Goal: Contribute content: Contribute content

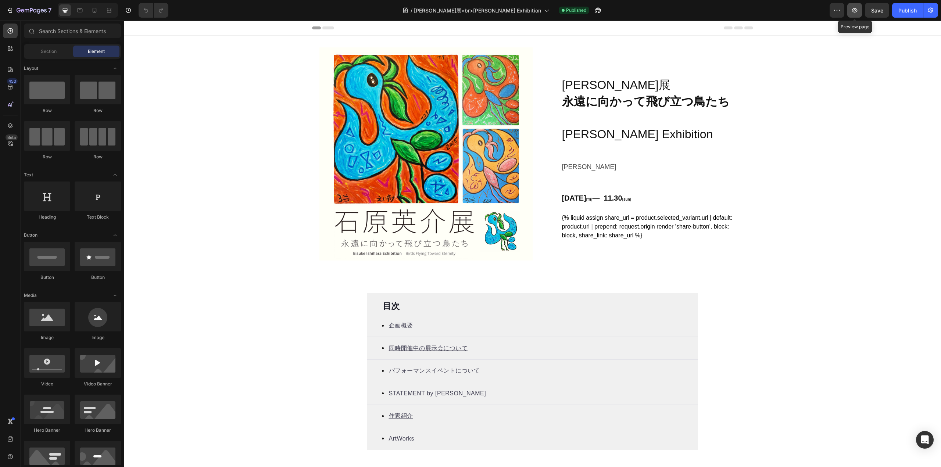
click at [852, 12] on icon "button" at bounding box center [854, 10] width 7 height 7
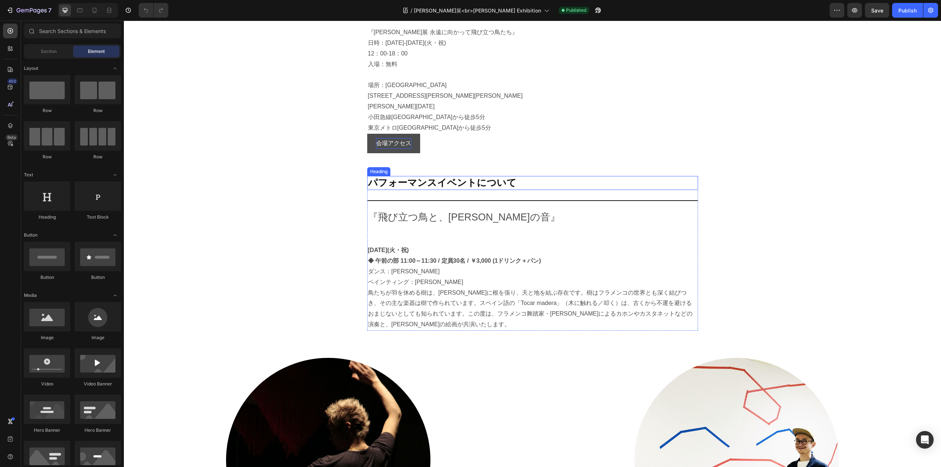
scroll to position [637, 0]
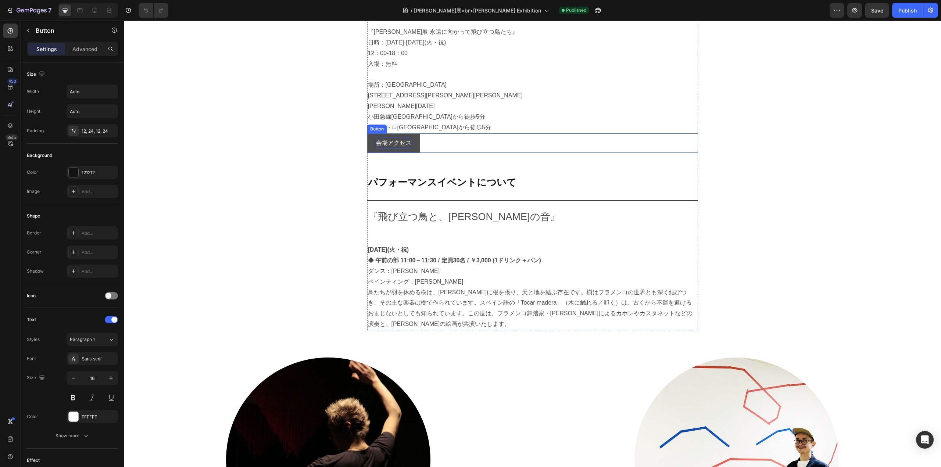
click at [396, 149] on p "会場アクセス" at bounding box center [393, 143] width 35 height 11
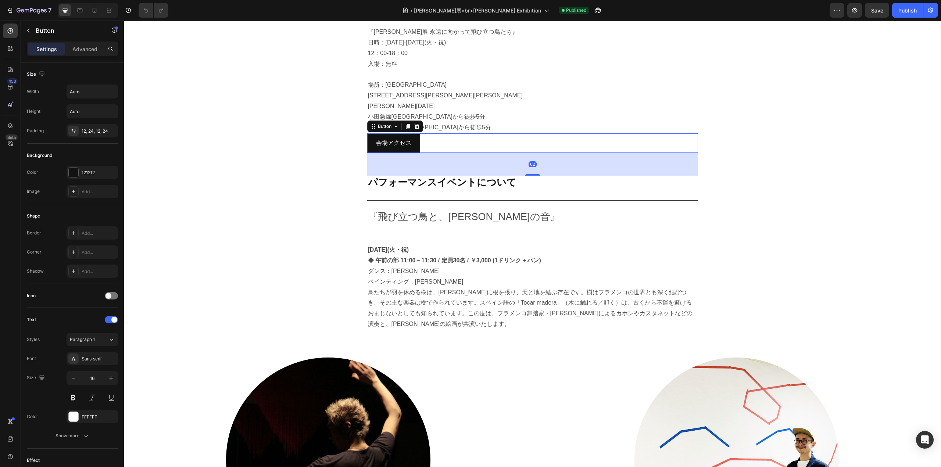
click at [428, 153] on div "会場アクセス Button 62" at bounding box center [532, 142] width 331 height 19
click at [433, 153] on div "会場アクセス Button 62" at bounding box center [532, 142] width 331 height 19
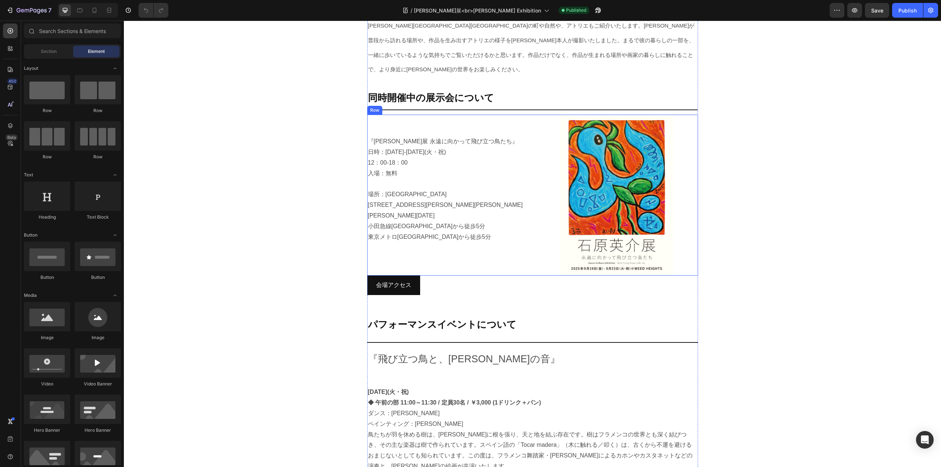
scroll to position [528, 0]
click at [437, 276] on div "会場アクセス Button" at bounding box center [532, 285] width 331 height 19
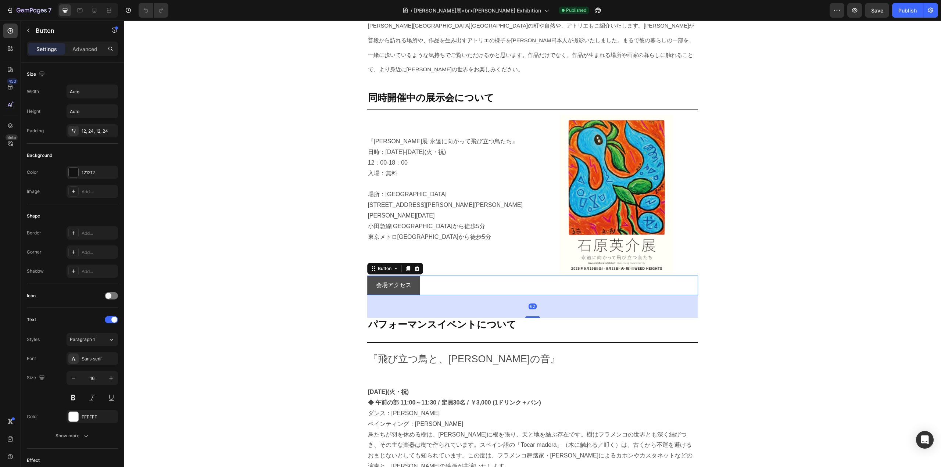
click at [411, 276] on link "会場アクセス" at bounding box center [393, 285] width 53 height 19
click at [361, 275] on section "企画概要 Heading Title Line 本展示は、9月19日(金)から9月23日(火・祝)まで、代々木上原にある WEED HEIGHTS ギャラリー…" at bounding box center [532, 212] width 343 height 544
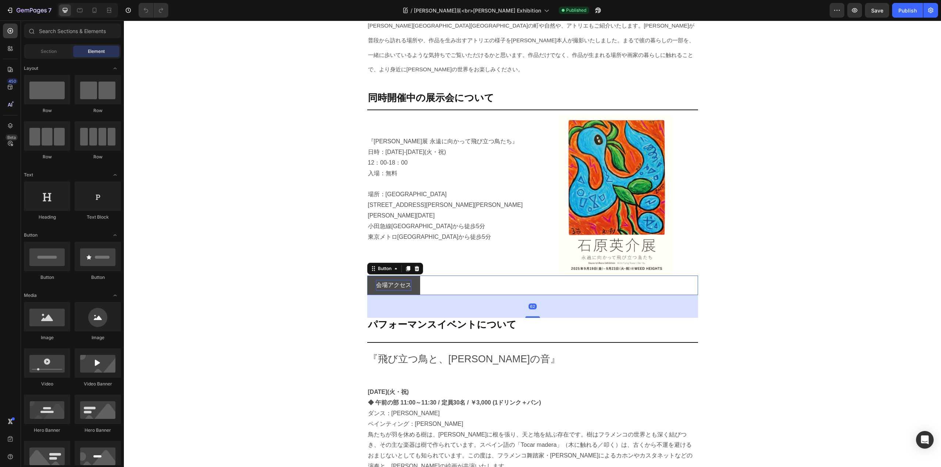
click at [383, 280] on p "会場アクセス" at bounding box center [393, 285] width 35 height 11
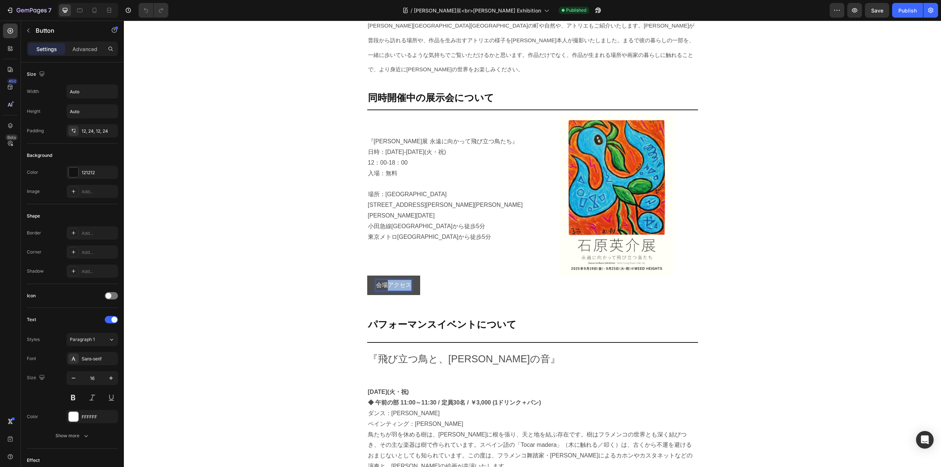
click at [383, 280] on p "会場アクセス" at bounding box center [393, 285] width 35 height 11
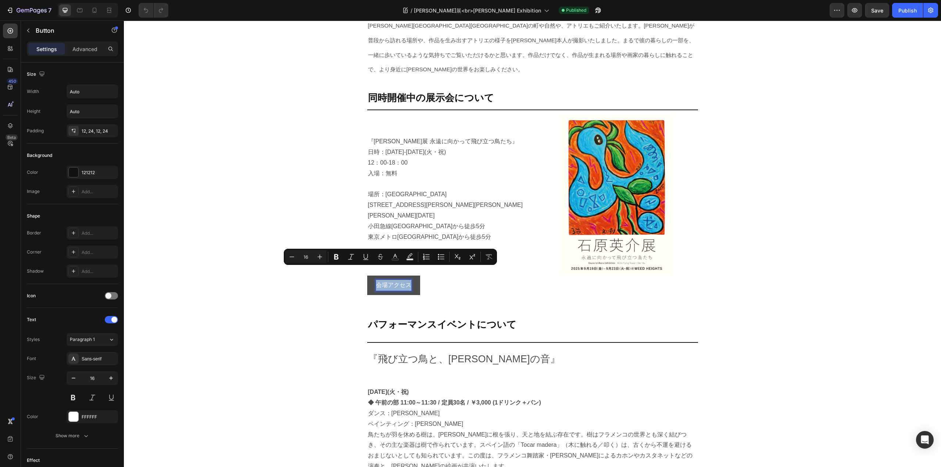
click at [401, 280] on p "会場アクセス" at bounding box center [393, 285] width 35 height 11
click at [409, 276] on link "会場アクセス" at bounding box center [393, 285] width 53 height 19
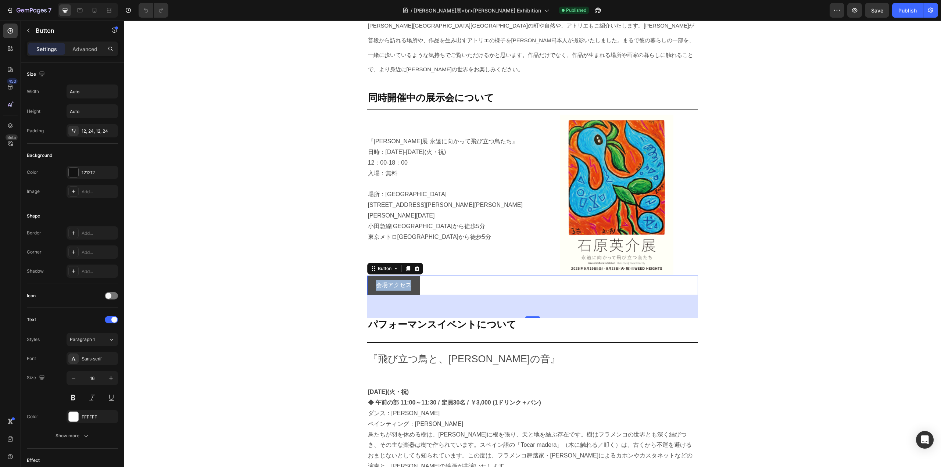
click at [409, 276] on link "会場アクセス" at bounding box center [393, 285] width 53 height 19
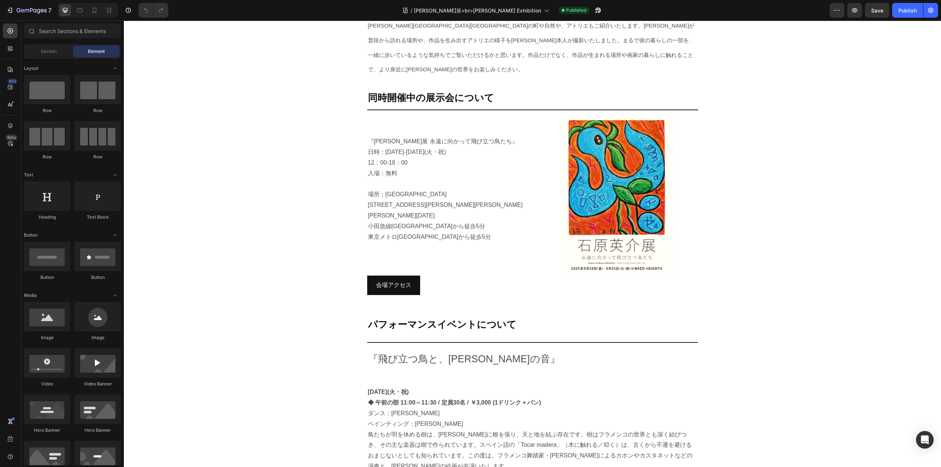
click at [561, 289] on div "会場アクセス Button" at bounding box center [532, 297] width 331 height 42
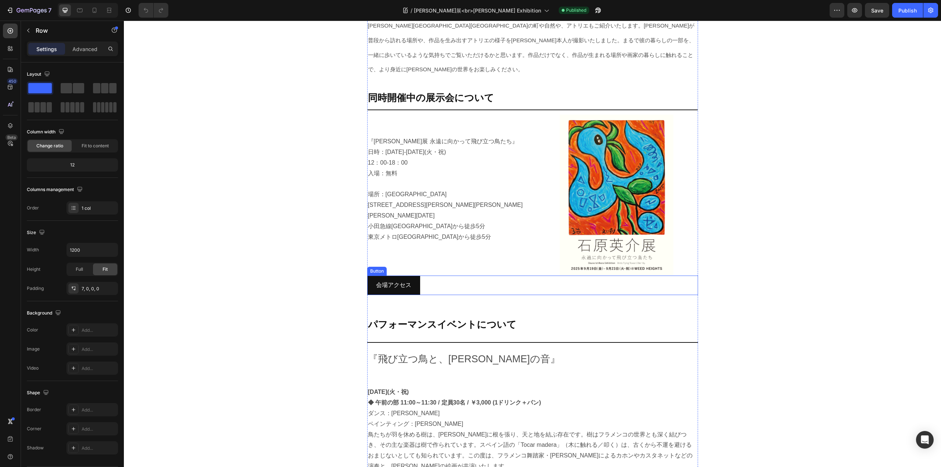
click at [564, 276] on div "会場アクセス Button" at bounding box center [532, 285] width 331 height 19
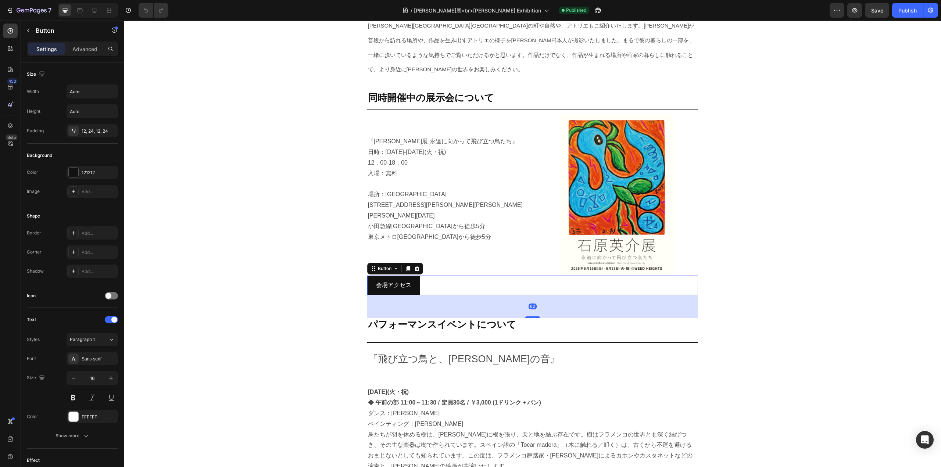
click at [606, 278] on div "会場アクセス Button 62" at bounding box center [532, 285] width 331 height 19
click at [607, 295] on div "62" at bounding box center [532, 306] width 331 height 23
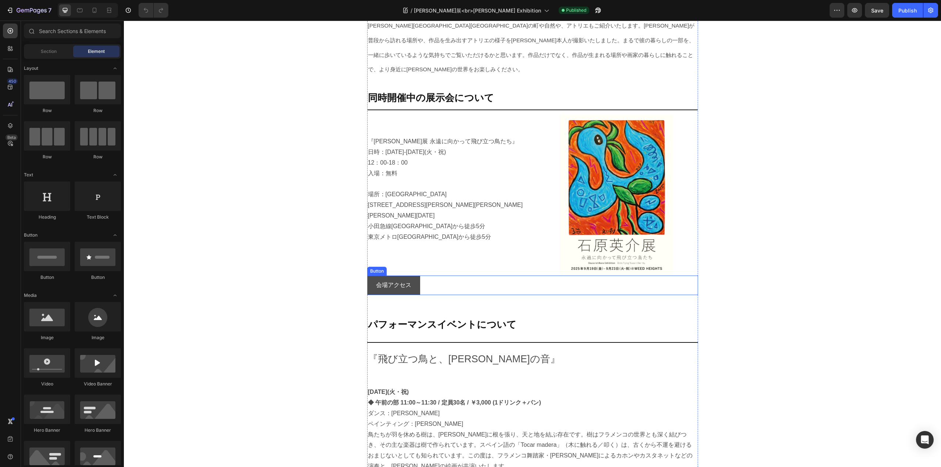
click at [367, 279] on link "会場アクセス" at bounding box center [393, 285] width 53 height 19
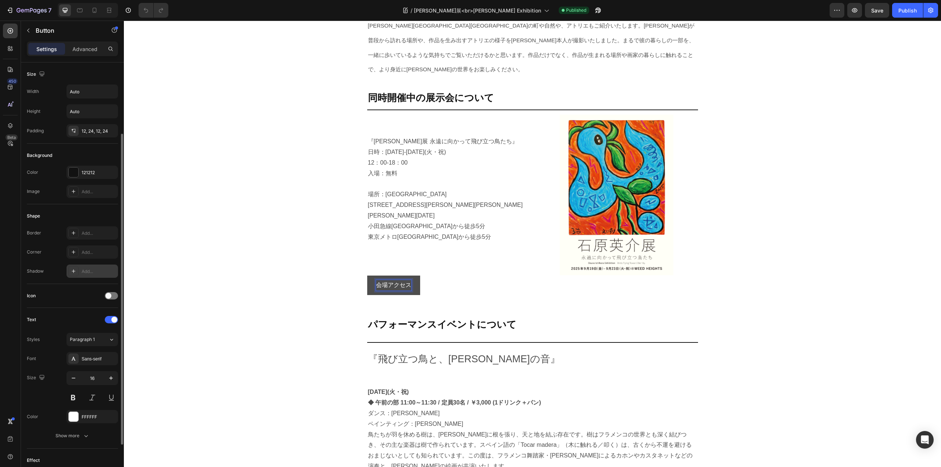
scroll to position [157, 0]
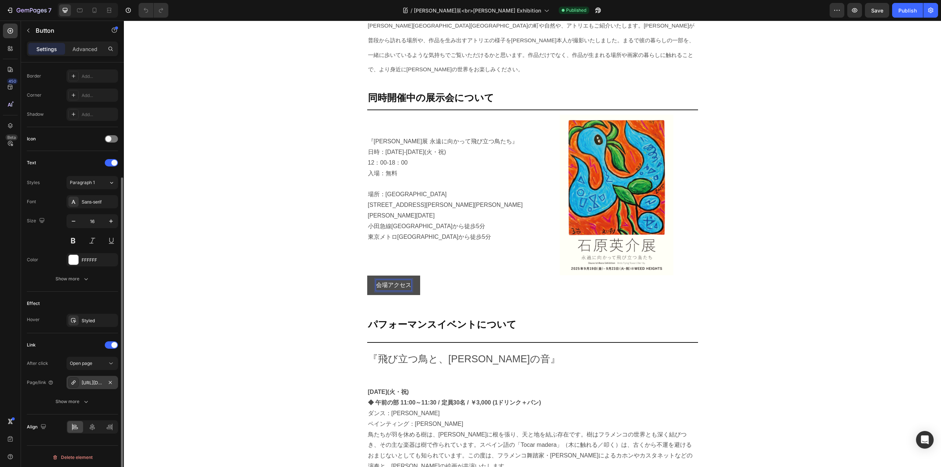
click at [102, 380] on div "https://www.weedheights.jp/#access" at bounding box center [92, 383] width 21 height 7
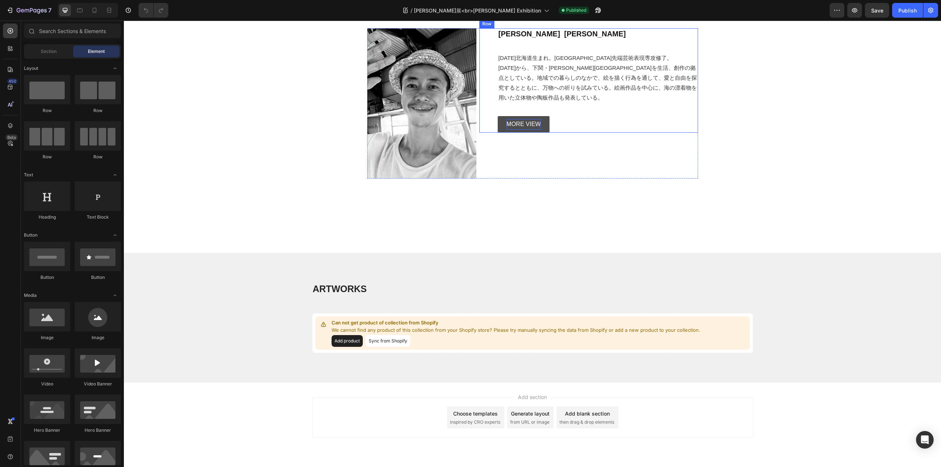
scroll to position [1959, 0]
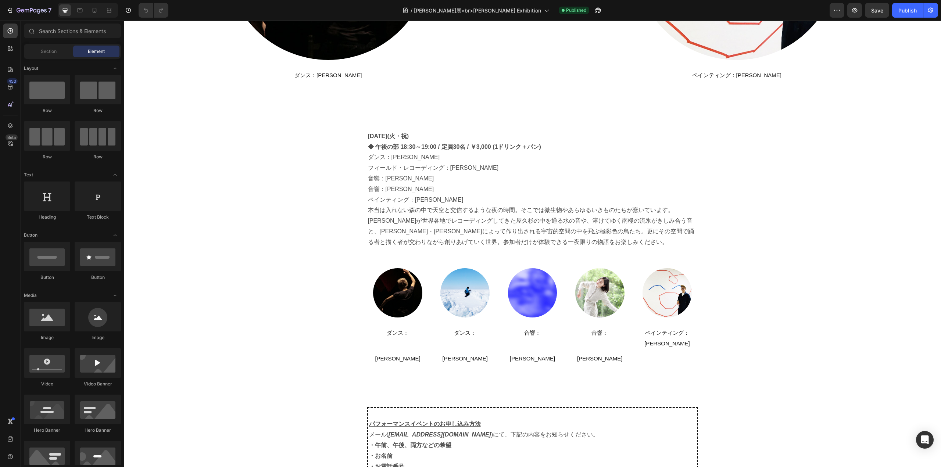
click at [298, 257] on div "Image ダンス：奥濵春彦 Heading Image ペインティング：石原英介 Heading Section 4 8月23日(火・祝)　 ◆ 午後の部 …" at bounding box center [532, 115] width 817 height 2479
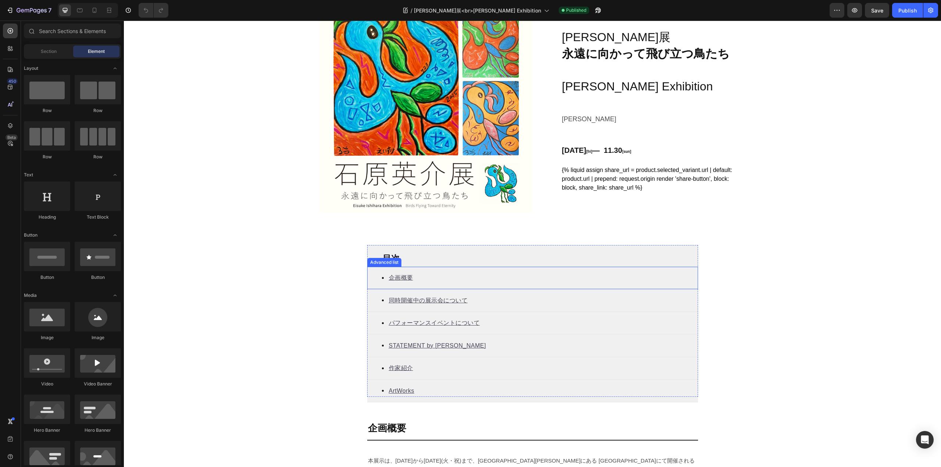
scroll to position [48, 0]
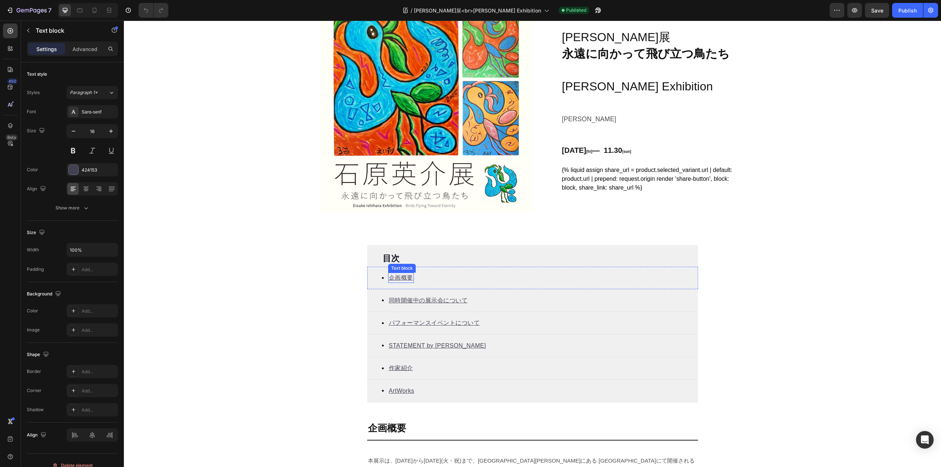
click at [392, 278] on u "企画概要" at bounding box center [401, 278] width 24 height 6
click at [427, 279] on div "Icon 企画概要 Text block 0" at bounding box center [532, 278] width 331 height 23
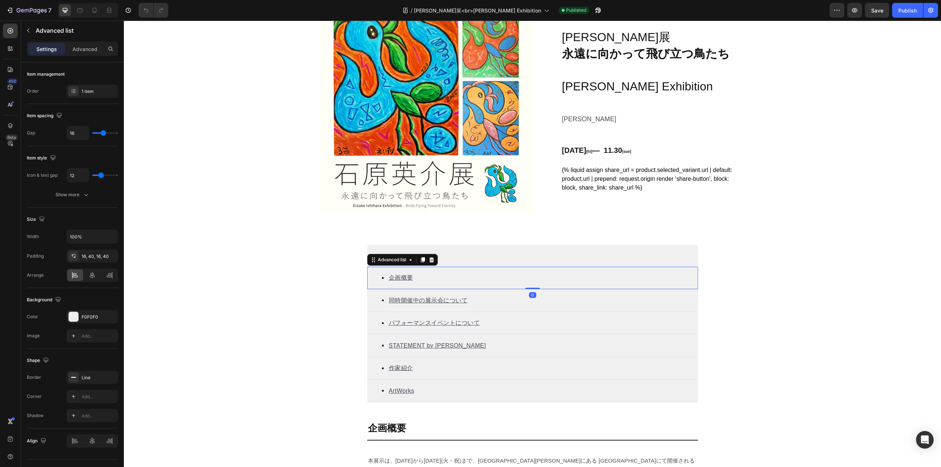
click at [401, 276] on u "企画概要" at bounding box center [401, 278] width 24 height 6
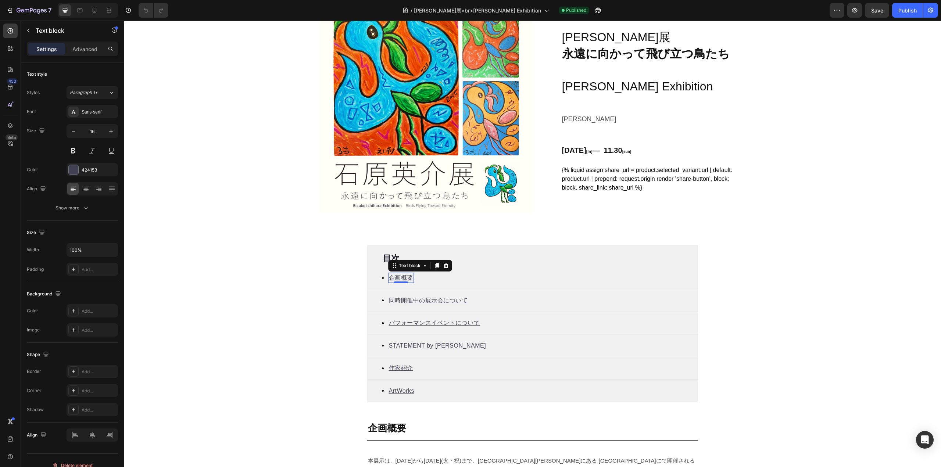
click at [401, 276] on u "企画概要" at bounding box center [401, 278] width 24 height 6
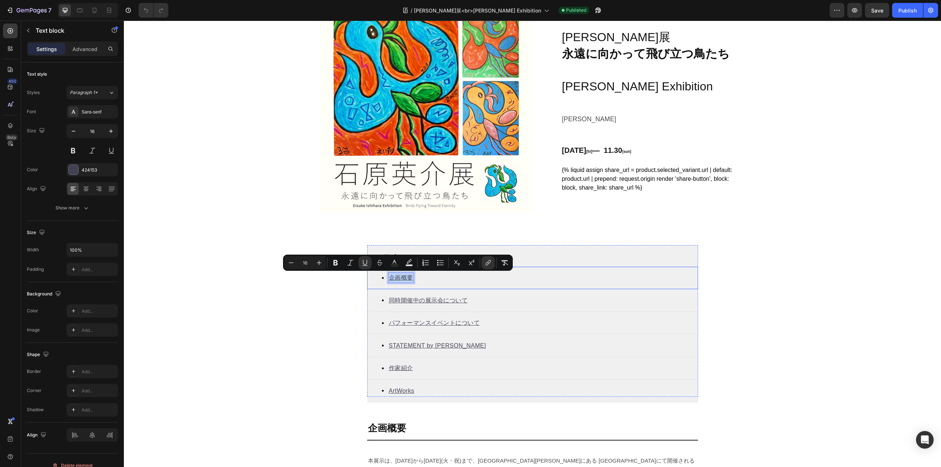
click at [451, 275] on div "Icon 企画概要 Text block 0" at bounding box center [532, 278] width 331 height 23
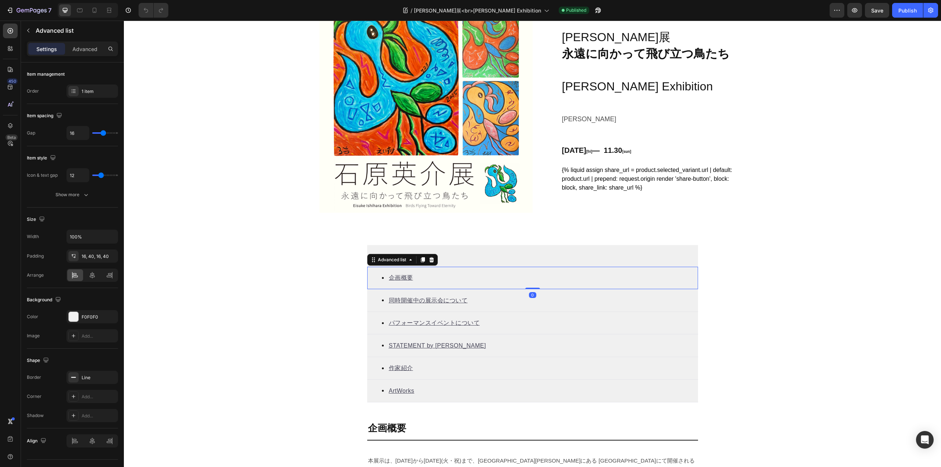
click at [376, 279] on div "Icon 企画概要 Text block" at bounding box center [532, 278] width 331 height 23
click at [383, 280] on li "Icon 企画概要 Text block" at bounding box center [398, 278] width 32 height 10
click at [445, 283] on div "Icon 企画概要 Text block" at bounding box center [532, 278] width 331 height 23
click at [437, 271] on div "Icon 企画概要 Text block" at bounding box center [532, 278] width 331 height 23
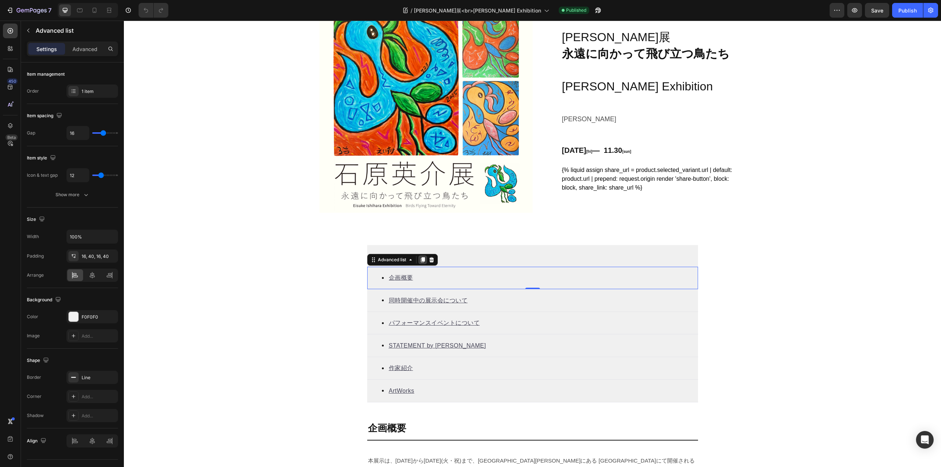
click at [420, 259] on icon at bounding box center [423, 260] width 6 height 6
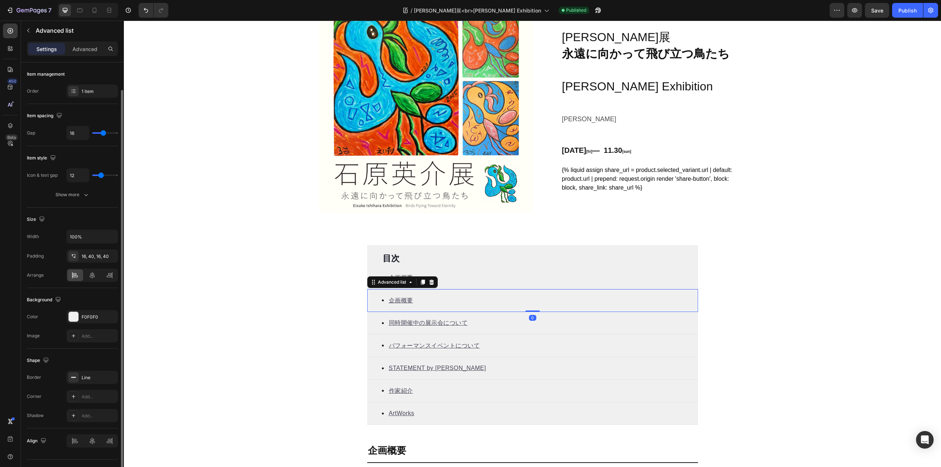
scroll to position [14, 0]
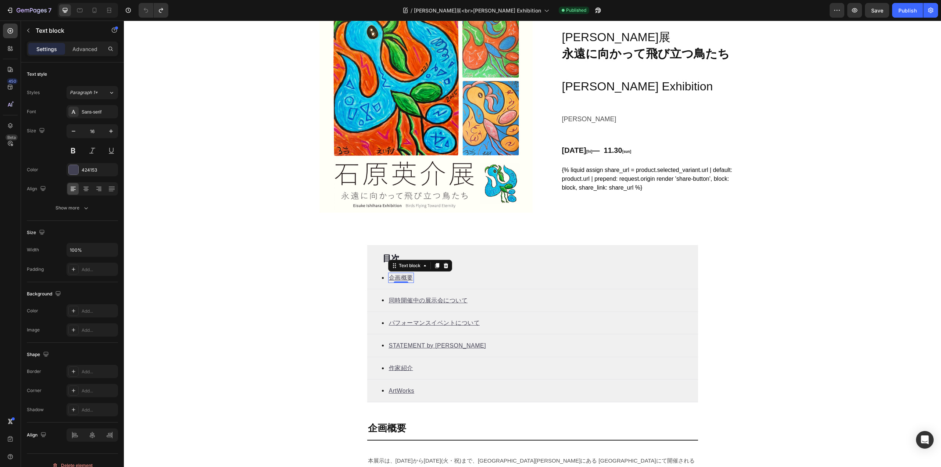
click at [405, 278] on u "企画概要" at bounding box center [401, 278] width 24 height 6
click at [413, 278] on div "Icon 企画概要 Text block 0" at bounding box center [532, 278] width 331 height 23
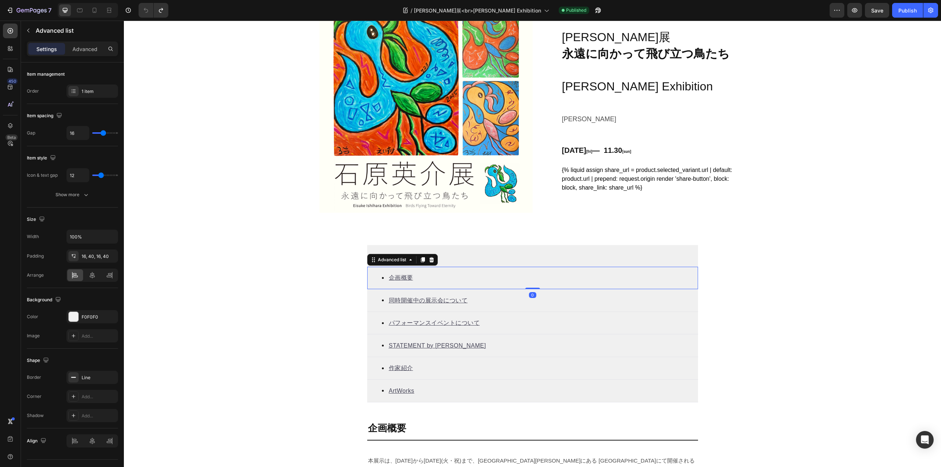
click at [378, 280] on div "Icon 企画概要 Text block" at bounding box center [532, 278] width 331 height 23
click at [382, 279] on li "Icon 企画概要 Text block" at bounding box center [398, 278] width 32 height 10
click at [383, 279] on li "Icon 企画概要 Text block" at bounding box center [398, 278] width 32 height 10
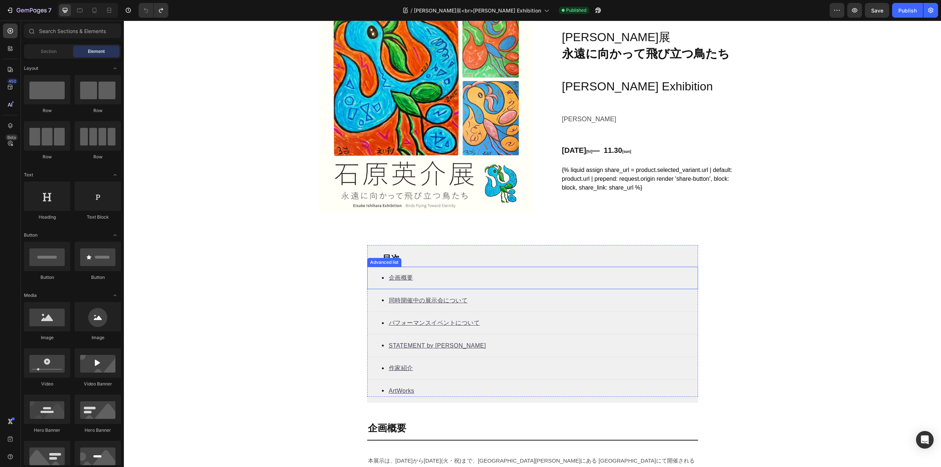
click at [429, 277] on div "Icon 企画概要 Text block" at bounding box center [532, 278] width 331 height 23
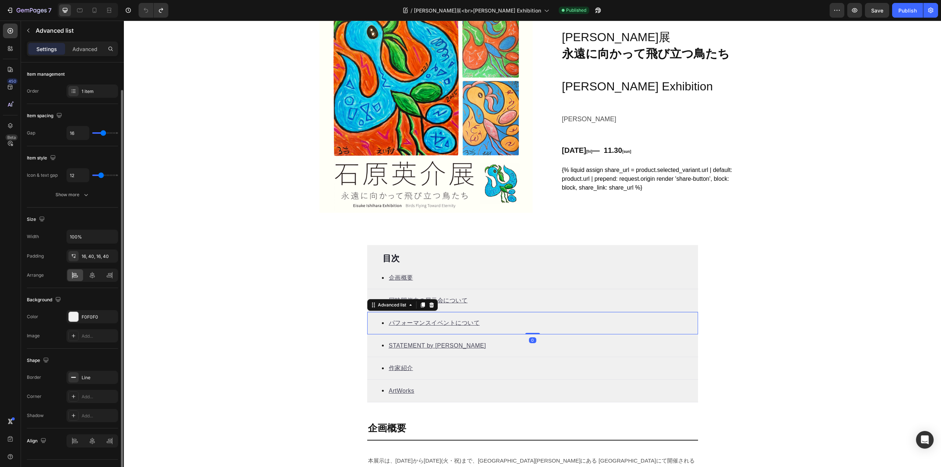
click at [573, 319] on div "Icon パフォーマンスイベントについて Text block" at bounding box center [532, 323] width 331 height 23
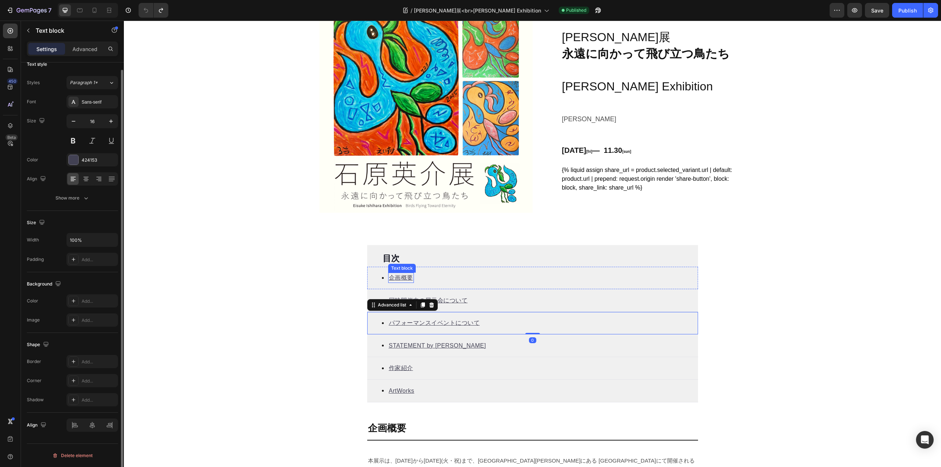
click at [389, 279] on u "企画概要" at bounding box center [401, 278] width 24 height 6
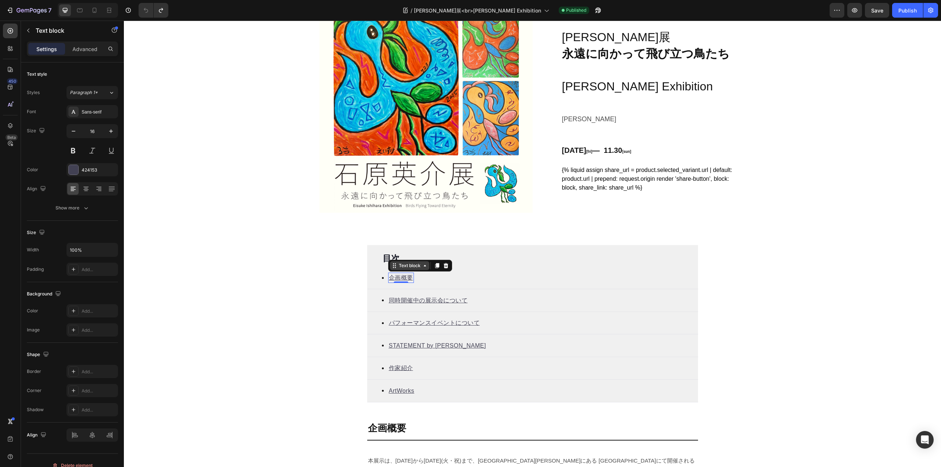
click at [423, 267] on icon at bounding box center [425, 266] width 6 height 6
click at [376, 278] on div "Icon 企画概要 Text block Advanced list Section 0" at bounding box center [532, 278] width 331 height 23
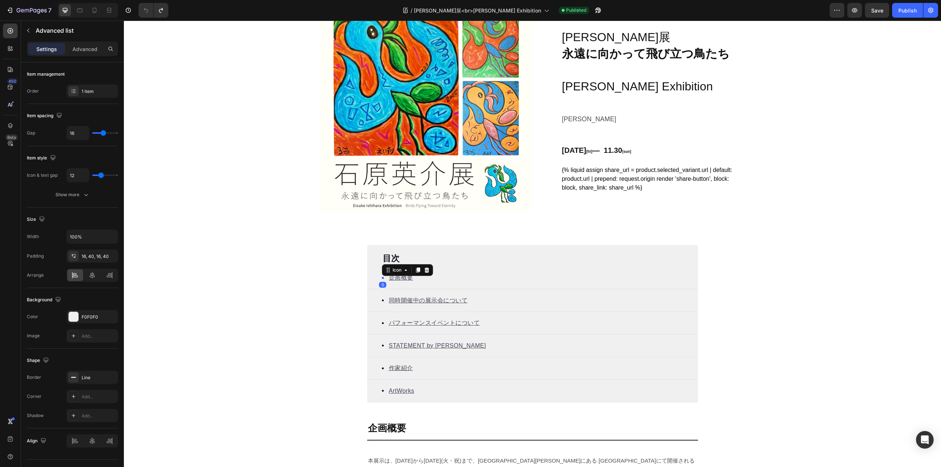
click at [382, 279] on div "Icon 0" at bounding box center [383, 278] width 2 height 2
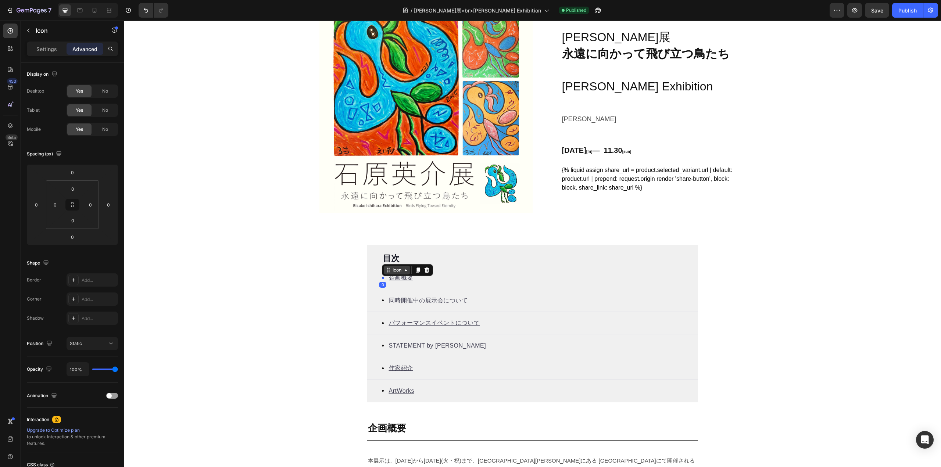
click at [398, 271] on div "Icon" at bounding box center [397, 270] width 26 height 9
click at [465, 267] on div "Icon Advanced list Section 0 企画概要 Text block" at bounding box center [532, 278] width 331 height 23
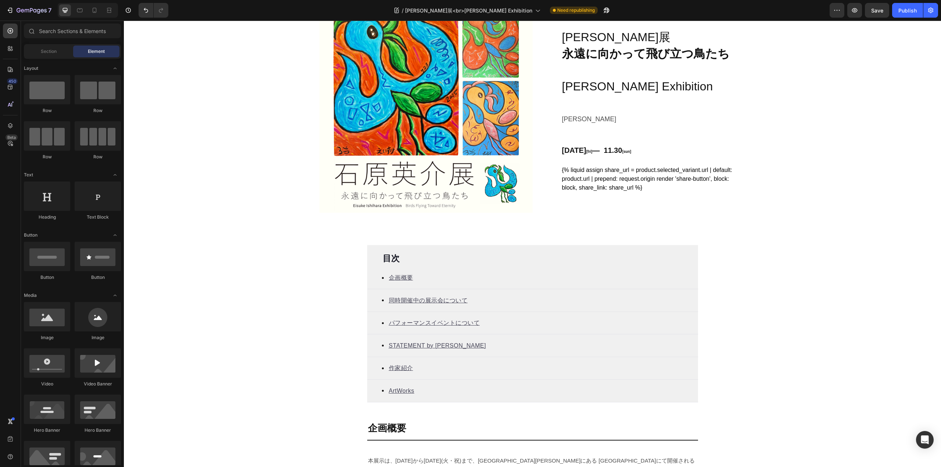
click at [425, 272] on div "Icon 企画概要 Text block" at bounding box center [532, 278] width 331 height 23
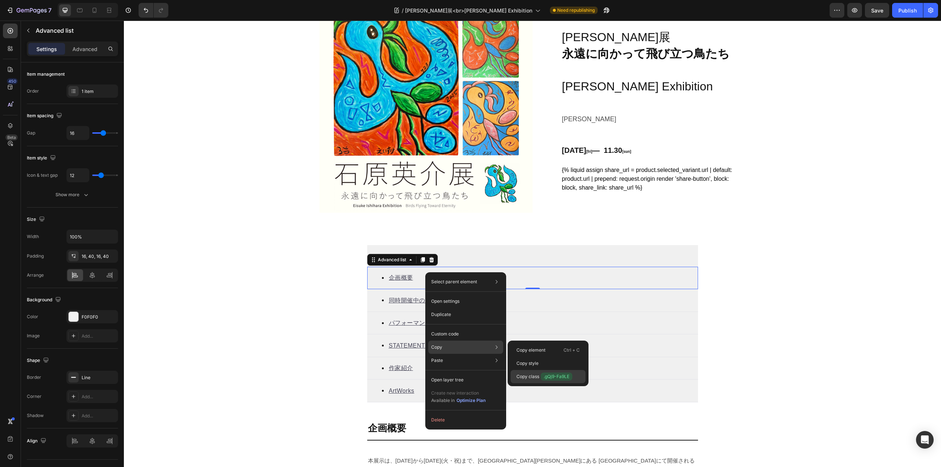
drag, startPoint x: 523, startPoint y: 378, endPoint x: 399, endPoint y: 357, distance: 125.5
click at [523, 378] on p "Copy class .gQj9-Fa9LE" at bounding box center [544, 377] width 56 height 8
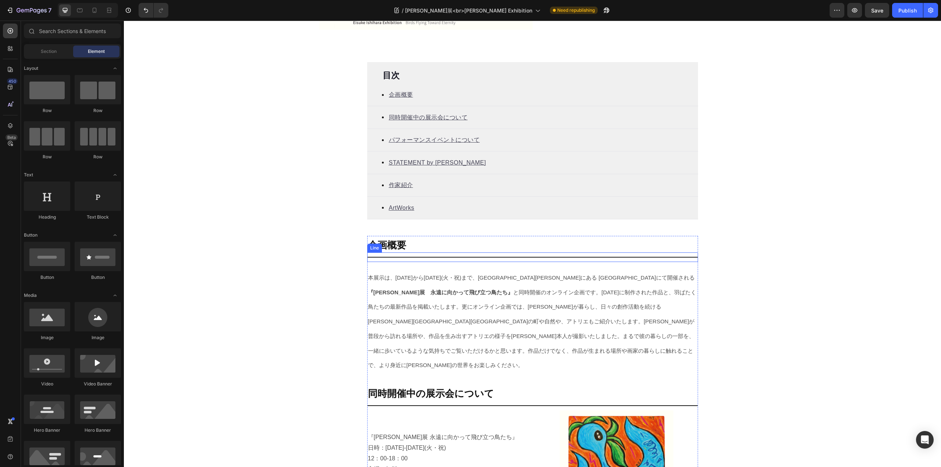
scroll to position [231, 0]
click at [398, 244] on h2 "企画概要" at bounding box center [532, 245] width 331 height 14
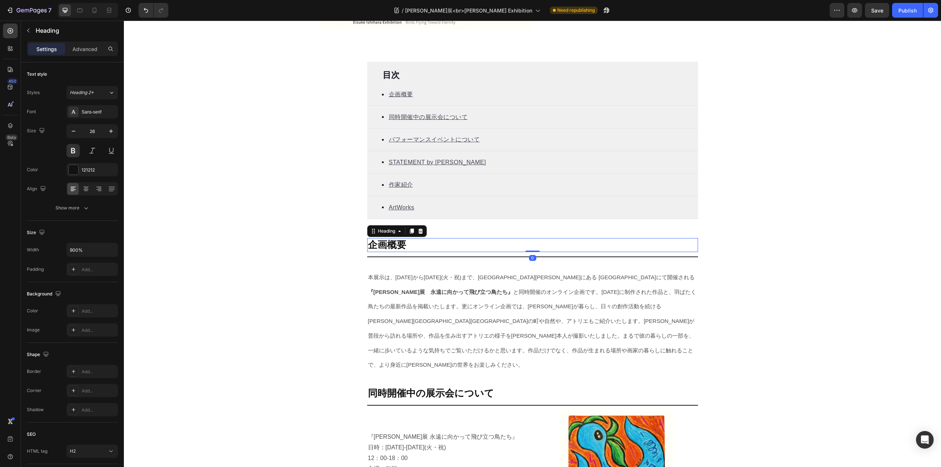
click at [398, 244] on h2 "企画概要" at bounding box center [532, 245] width 331 height 14
click at [398, 244] on p "企画概要" at bounding box center [532, 245] width 329 height 12
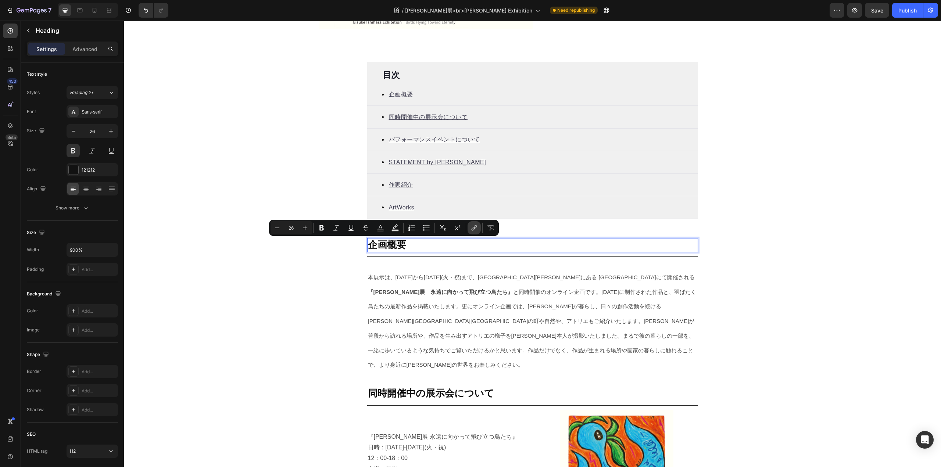
click at [473, 226] on icon "Editor contextual toolbar" at bounding box center [474, 227] width 7 height 7
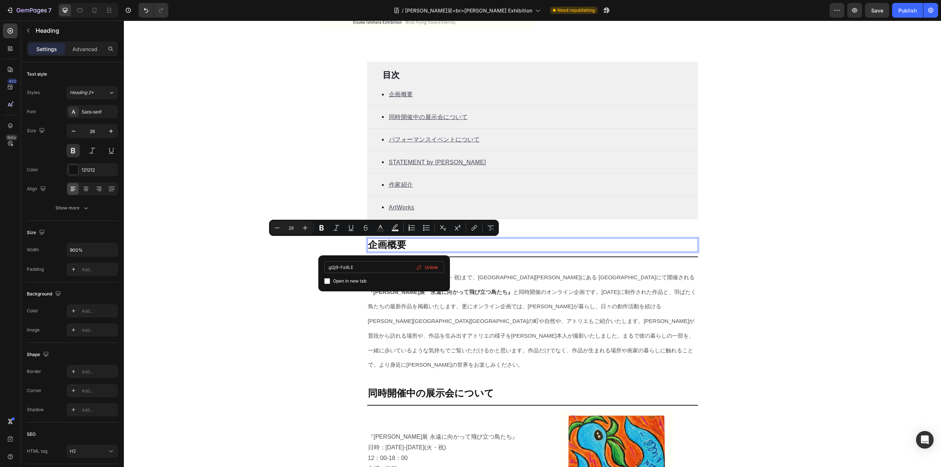
click at [329, 269] on input ".gQj9-Fa9LE" at bounding box center [384, 267] width 120 height 12
type input "#gQj9-Fa9LE"
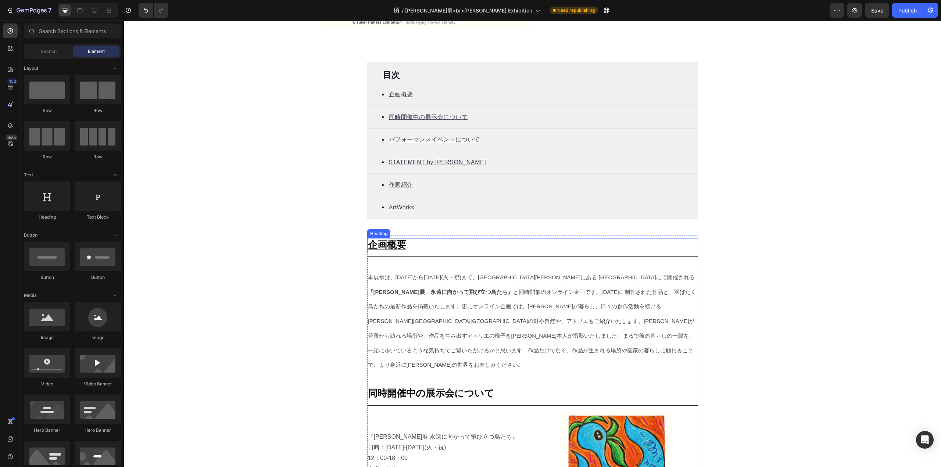
click at [396, 245] on u "企画概要" at bounding box center [387, 244] width 38 height 11
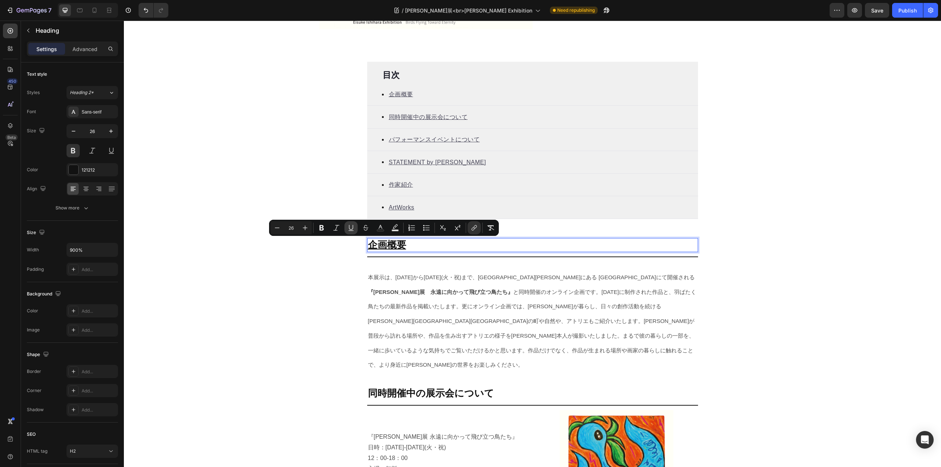
click at [352, 232] on button "Underline" at bounding box center [350, 227] width 13 height 13
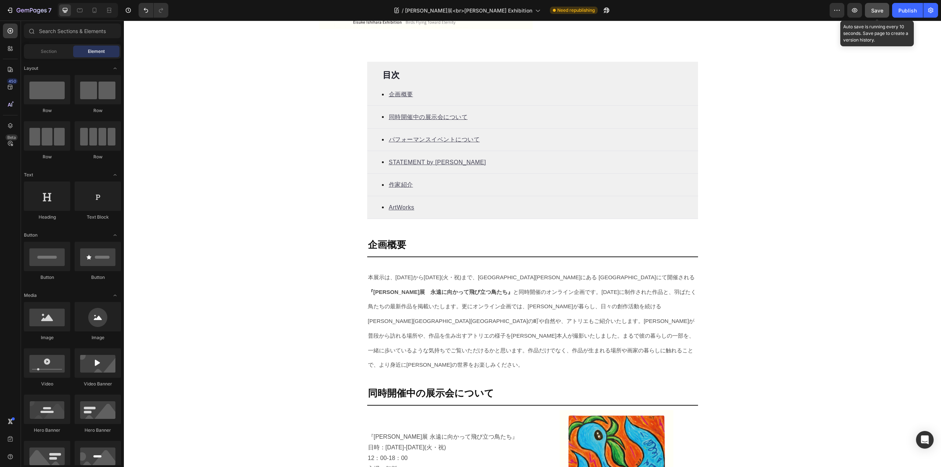
click at [877, 9] on span "Save" at bounding box center [877, 10] width 12 height 6
click at [853, 12] on icon "button" at bounding box center [854, 10] width 7 height 7
click at [905, 15] on button "Publish" at bounding box center [907, 10] width 31 height 15
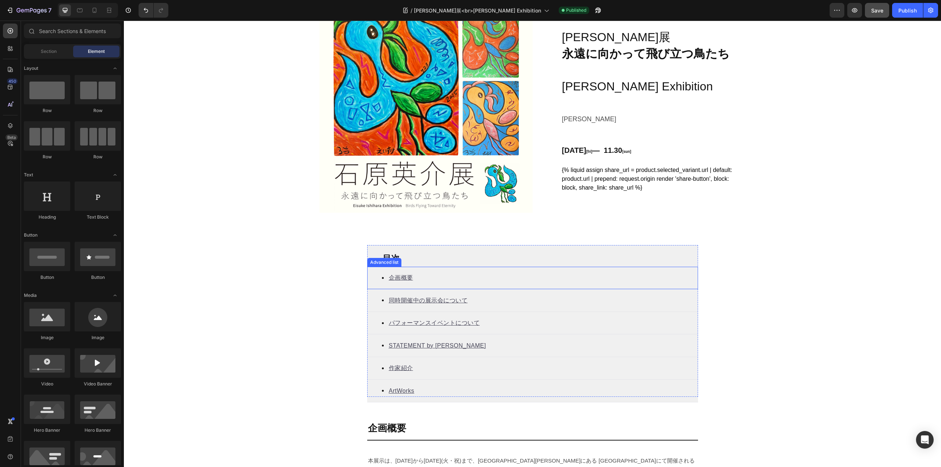
scroll to position [48, 0]
click at [429, 300] on u "同時開催中の展示会について" at bounding box center [428, 300] width 79 height 6
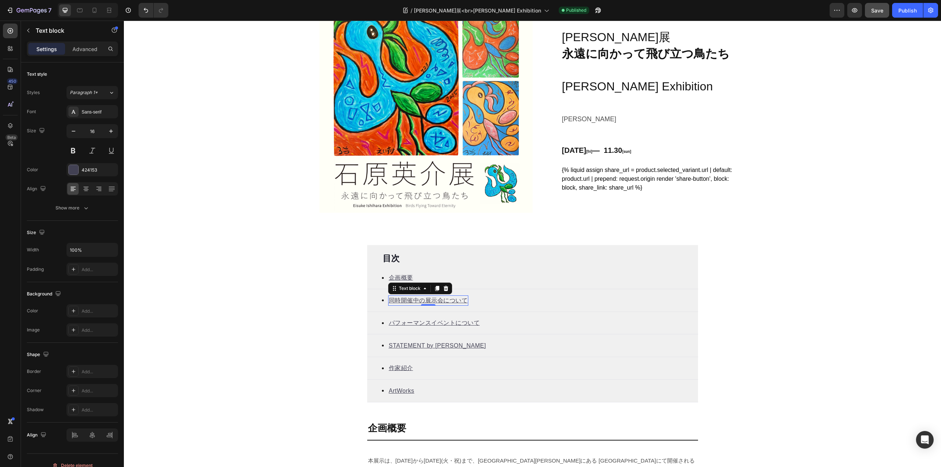
click at [500, 300] on div "Icon 同時開催中の展示会について Text block 0" at bounding box center [532, 300] width 331 height 23
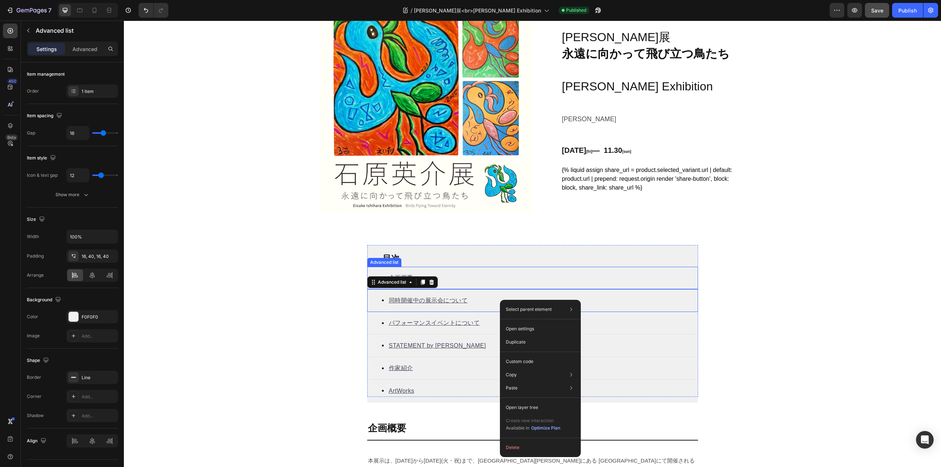
click at [459, 278] on div "Icon 企画概要 Text block" at bounding box center [532, 278] width 331 height 23
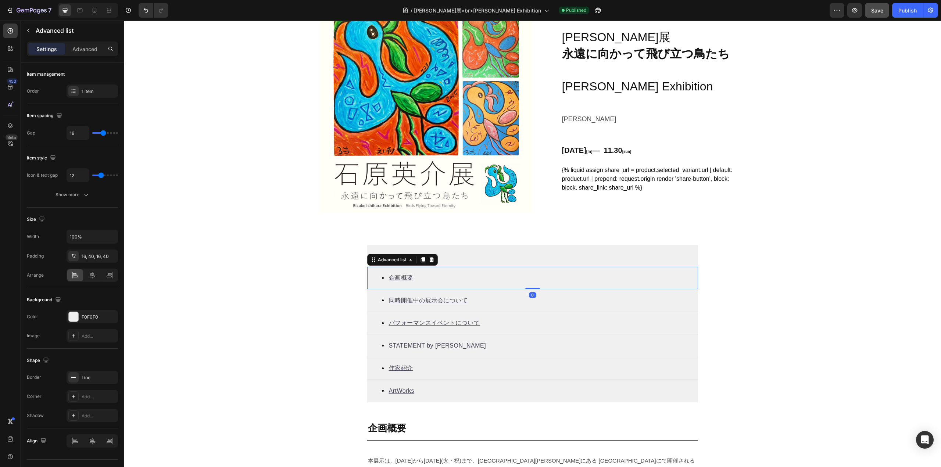
click at [436, 278] on div "Icon 企画概要 Text block" at bounding box center [532, 278] width 331 height 23
click at [416, 279] on div "Icon 企画概要 Text block" at bounding box center [532, 278] width 331 height 23
click at [400, 277] on u "企画概要" at bounding box center [401, 278] width 24 height 6
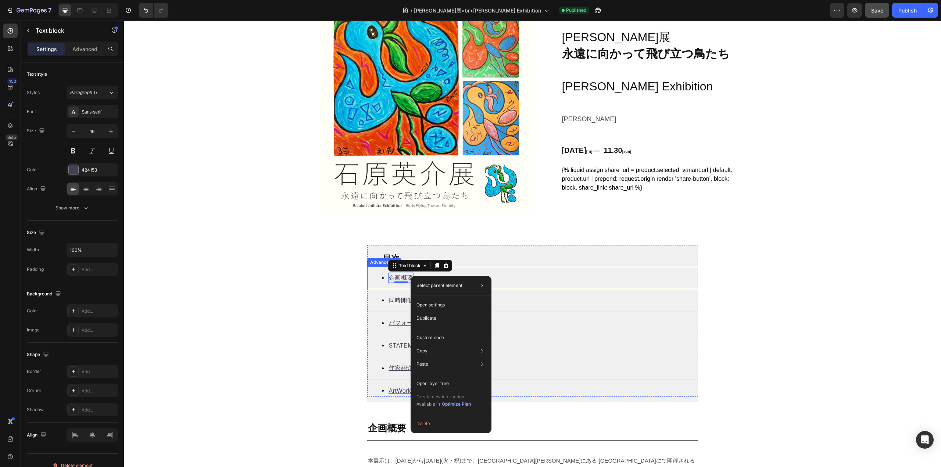
click at [511, 267] on div "Icon 企画概要 Text block 0" at bounding box center [532, 278] width 331 height 23
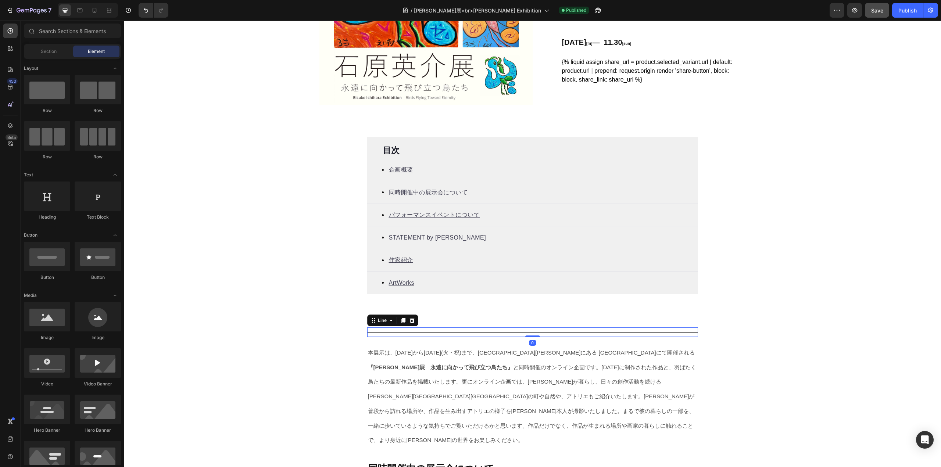
click at [376, 320] on div "Line" at bounding box center [392, 321] width 51 height 12
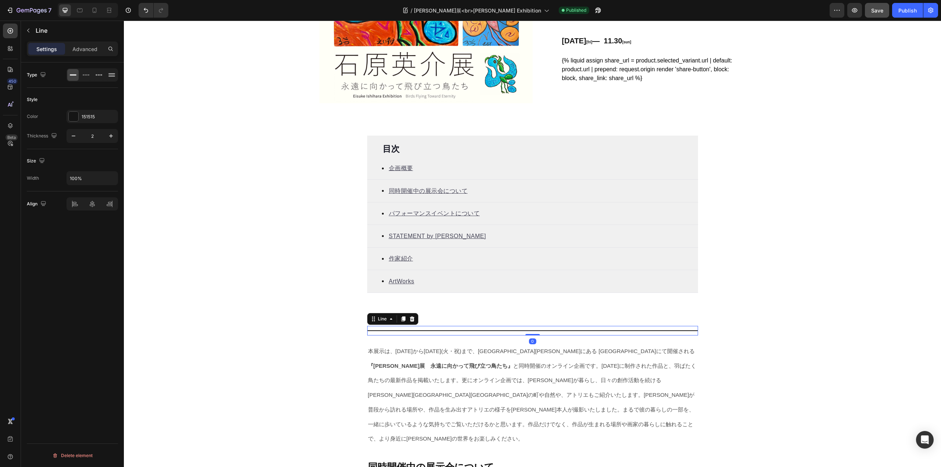
click at [376, 320] on div "Line" at bounding box center [382, 319] width 12 height 7
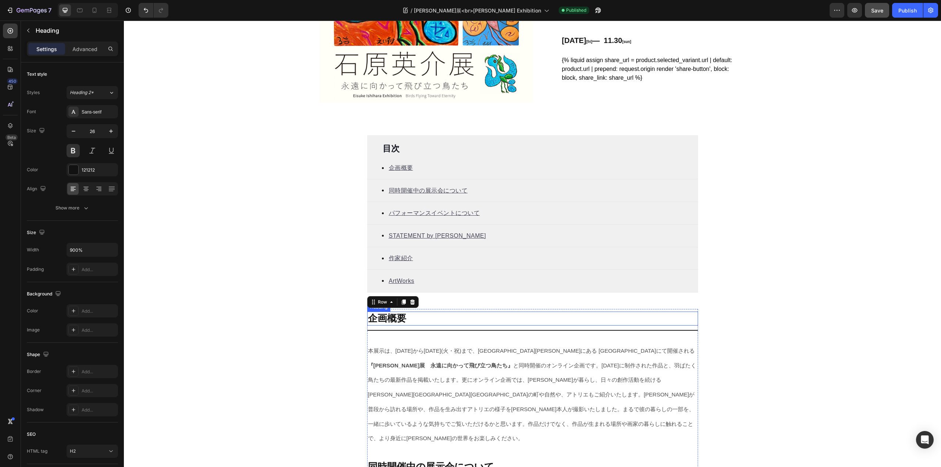
click at [389, 319] on link "企画概要" at bounding box center [387, 318] width 38 height 11
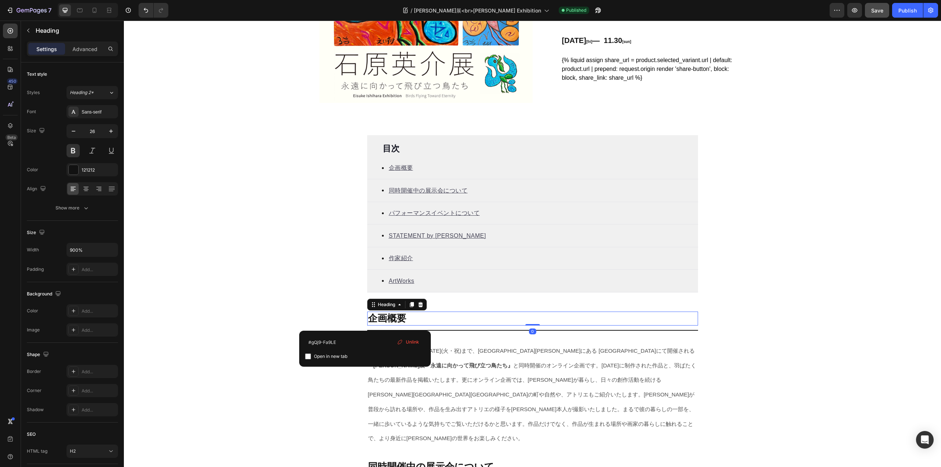
click at [389, 319] on link "企画概要" at bounding box center [387, 318] width 38 height 11
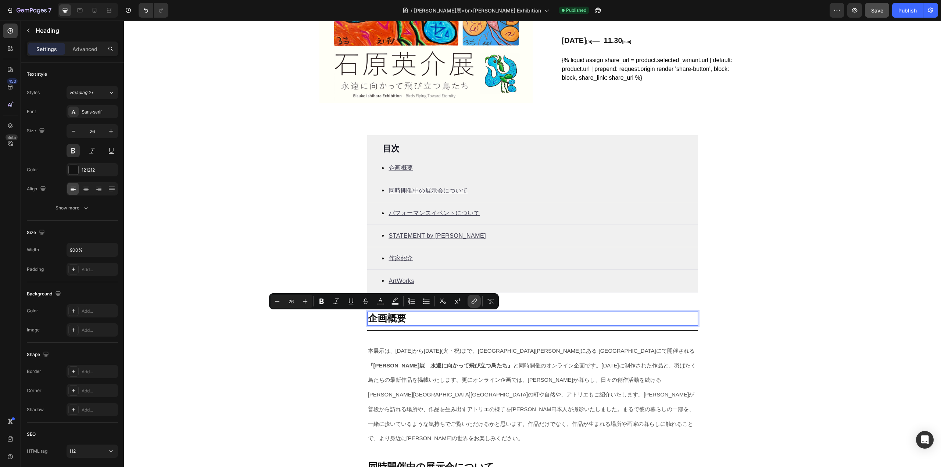
click at [471, 304] on icon "Editor contextual toolbar" at bounding box center [474, 301] width 7 height 7
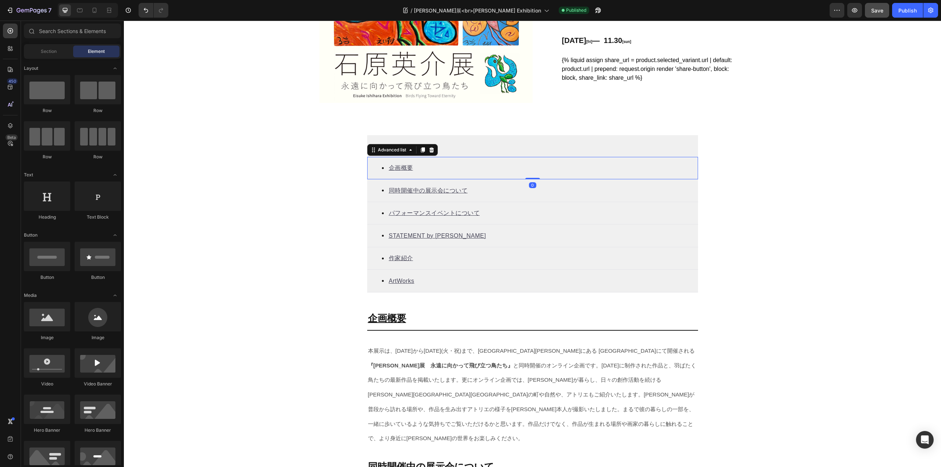
click at [419, 167] on div "Icon 企画概要 Text block" at bounding box center [532, 168] width 331 height 23
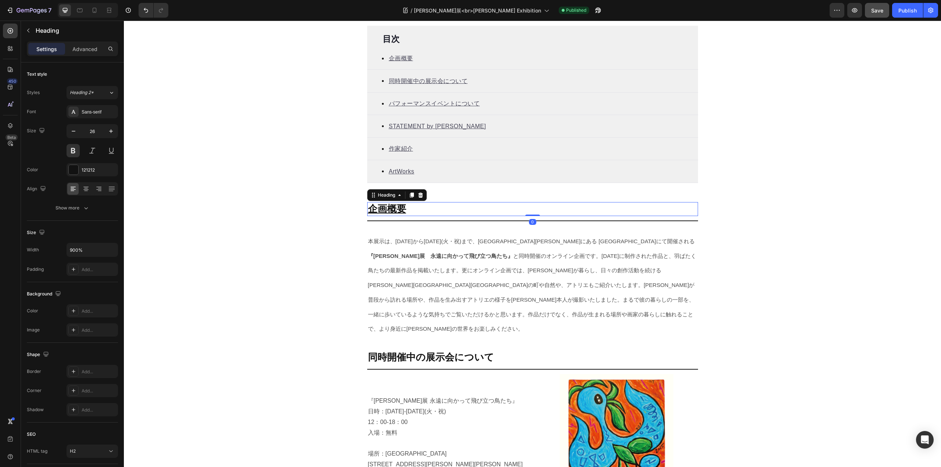
click at [390, 210] on u "企画概要" at bounding box center [387, 208] width 38 height 11
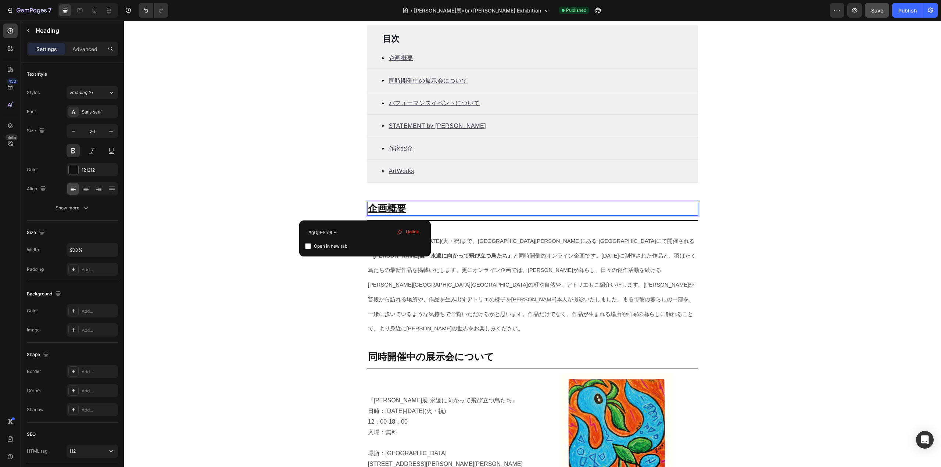
click at [387, 210] on u "企画概要" at bounding box center [387, 208] width 38 height 11
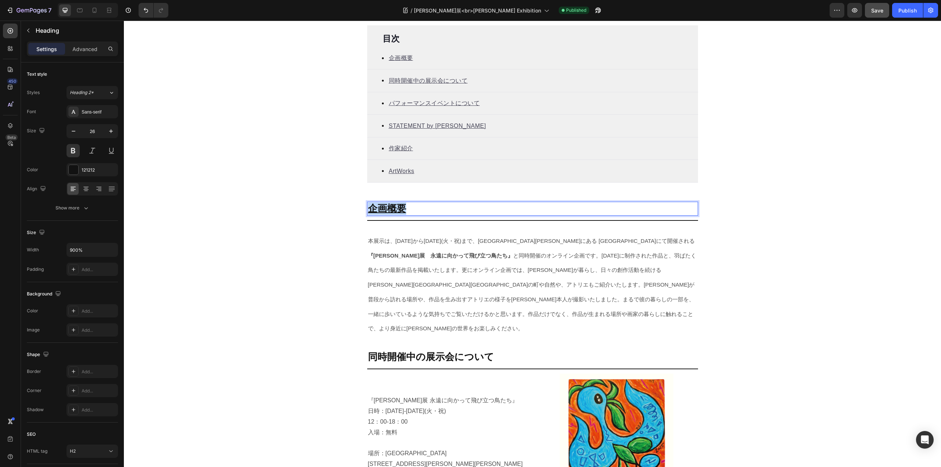
click at [387, 210] on u "企画概要" at bounding box center [387, 208] width 38 height 11
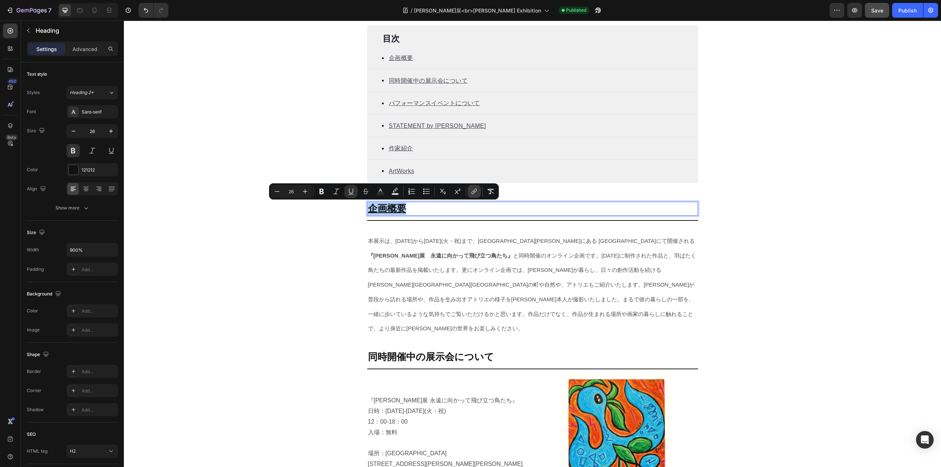
click at [475, 192] on icon "Editor contextual toolbar" at bounding box center [474, 191] width 3 height 4
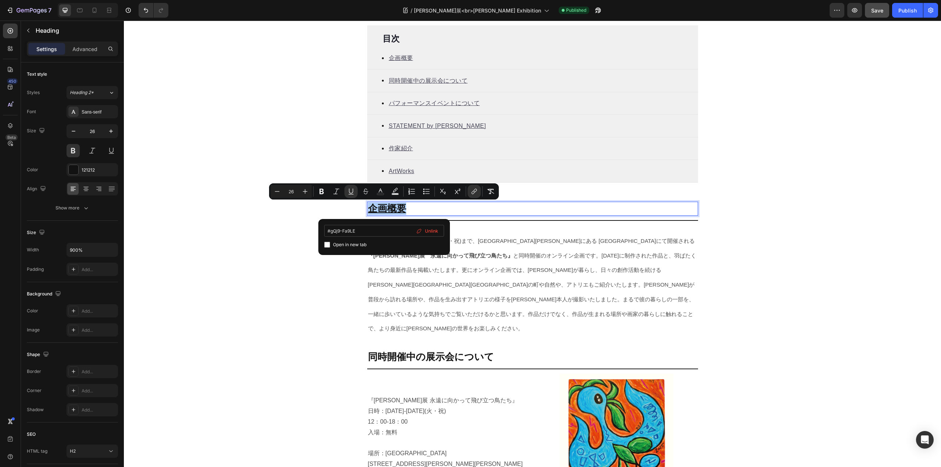
click at [350, 233] on input "#gQj9-Fa9LE" at bounding box center [384, 231] width 120 height 12
click at [430, 231] on span "Unlink" at bounding box center [431, 231] width 13 height 8
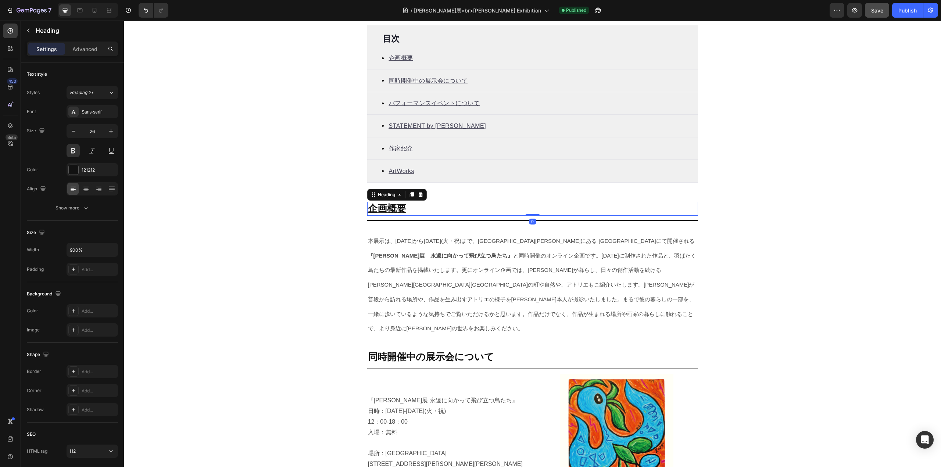
click at [387, 213] on u "企画概要" at bounding box center [387, 208] width 38 height 11
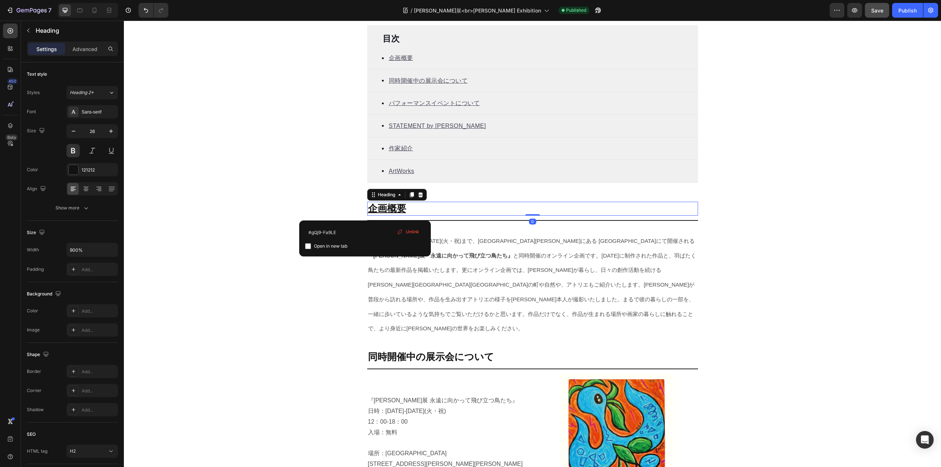
click at [387, 213] on u "企画概要" at bounding box center [387, 208] width 38 height 11
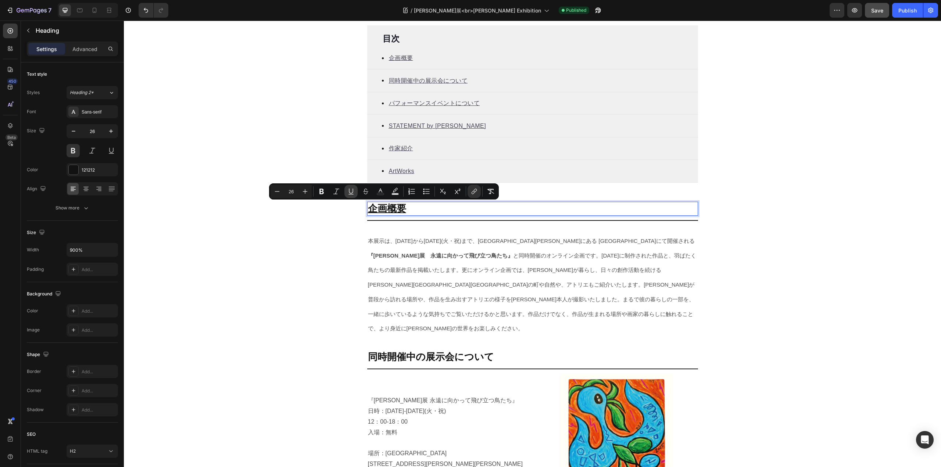
click at [349, 193] on icon "Editor contextual toolbar" at bounding box center [350, 191] width 7 height 7
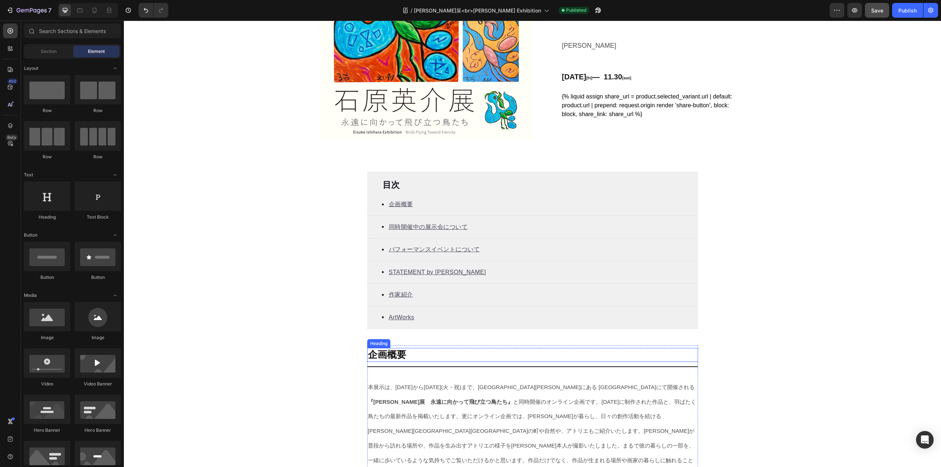
scroll to position [121, 0]
click at [421, 355] on p "⁠⁠⁠⁠⁠⁠⁠ 企画概要" at bounding box center [532, 355] width 329 height 12
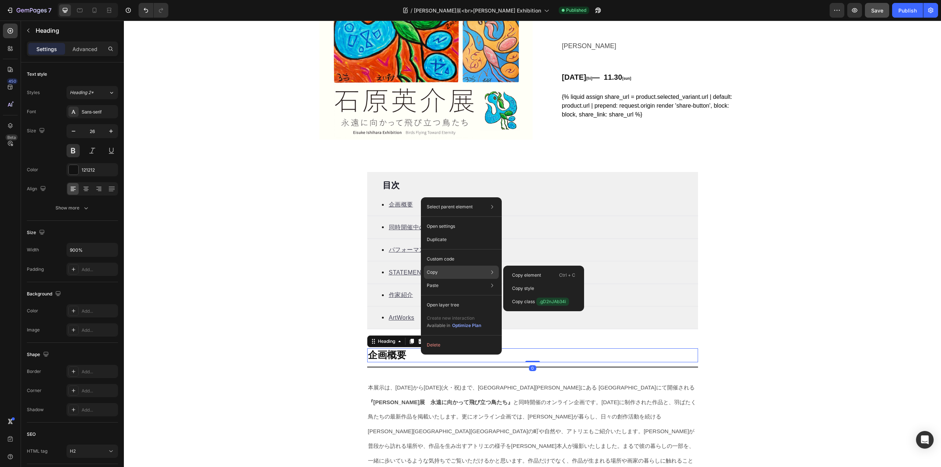
click at [472, 270] on div "Copy Copy element Ctrl + C Copy style Copy class .gD2nJAb34i" at bounding box center [461, 272] width 75 height 13
click at [522, 302] on p "Copy class .gD2nJAb34i" at bounding box center [540, 302] width 57 height 8
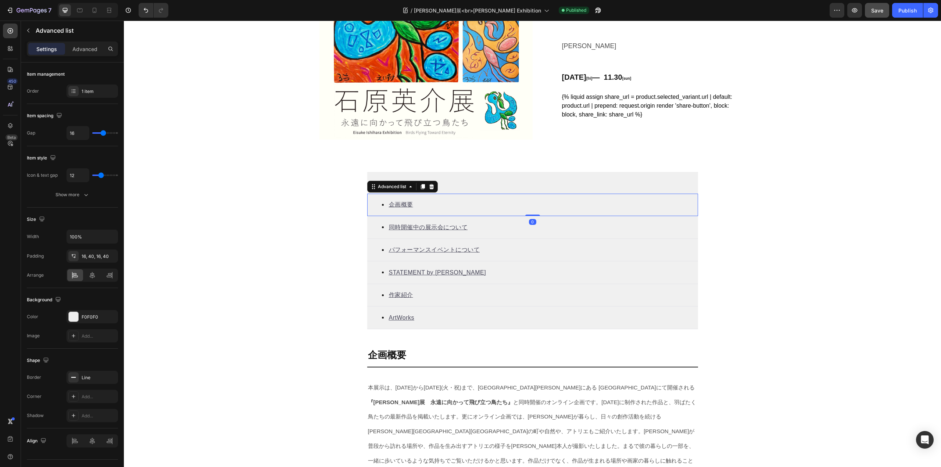
click at [418, 203] on div "Icon 企画概要 Text block" at bounding box center [532, 205] width 331 height 23
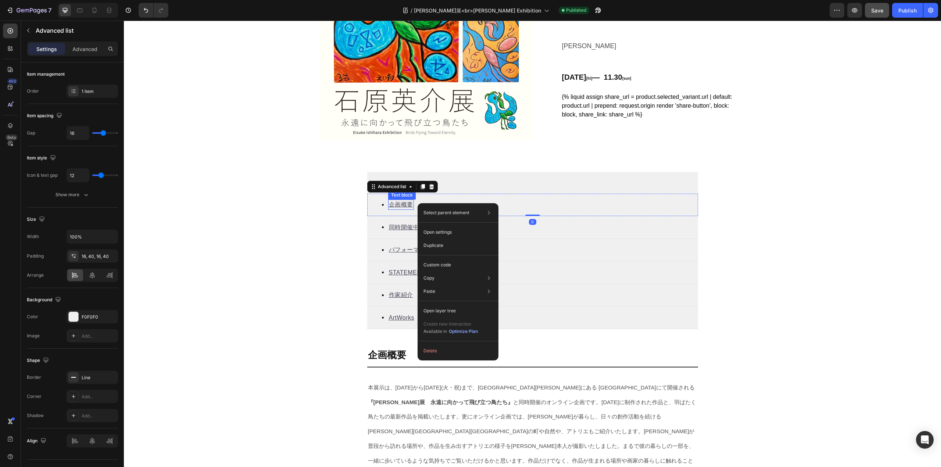
click at [399, 203] on u "企画概要" at bounding box center [401, 204] width 24 height 6
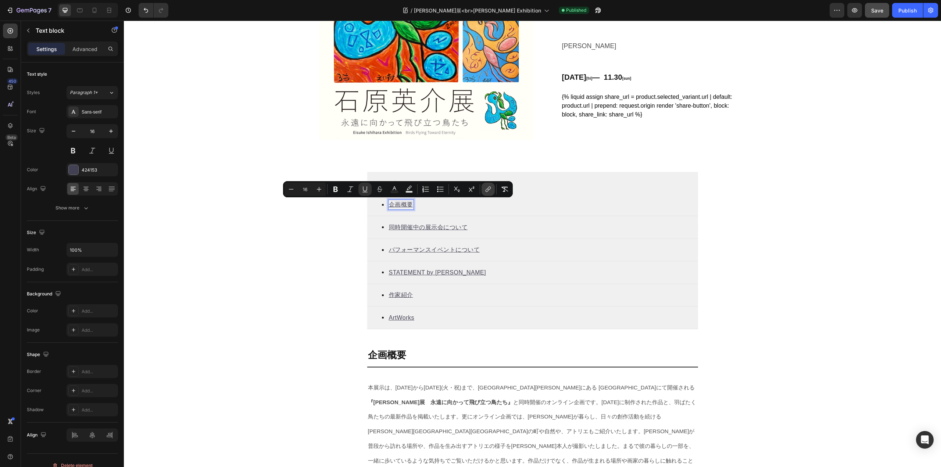
click at [487, 191] on icon "Editor contextual toolbar" at bounding box center [487, 189] width 7 height 7
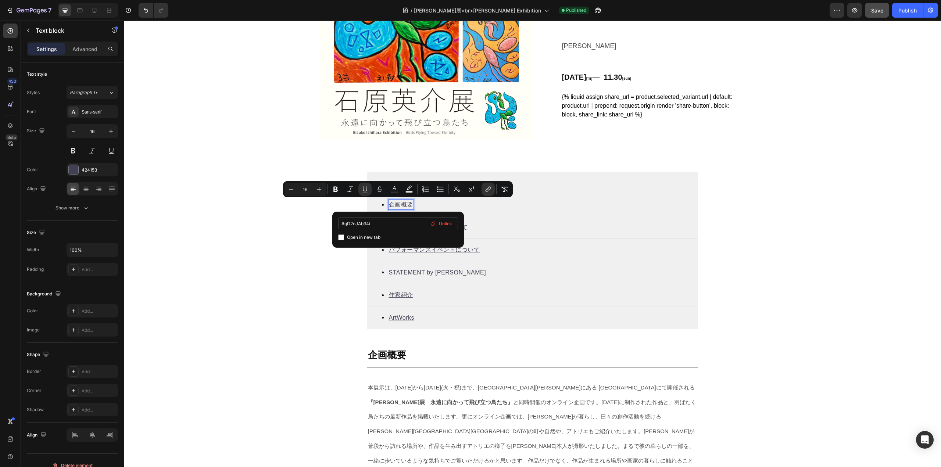
click at [382, 223] on input "#gD2nJAb34i" at bounding box center [398, 224] width 120 height 12
drag, startPoint x: 343, startPoint y: 224, endPoint x: 336, endPoint y: 225, distance: 6.7
click at [336, 225] on div ".gD2nJAb34i Open in new tab Unlink" at bounding box center [398, 230] width 132 height 36
type input "#gD2nJAb34i"
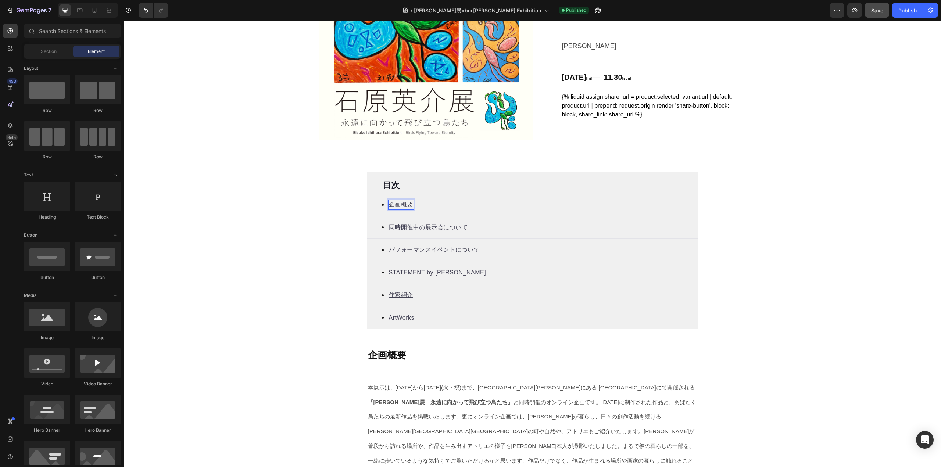
click at [877, 11] on span "Save" at bounding box center [877, 10] width 12 height 6
click at [856, 13] on icon "button" at bounding box center [854, 10] width 7 height 7
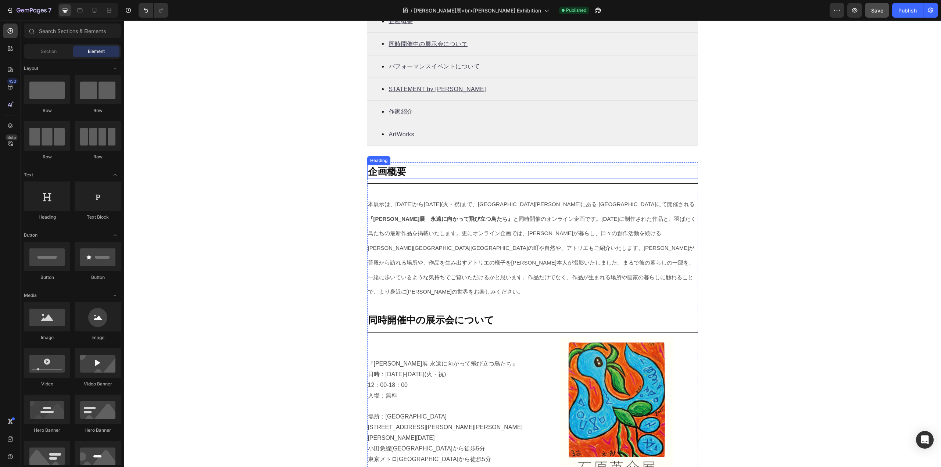
click at [432, 167] on p "⁠⁠⁠⁠⁠⁠⁠ 企画概要" at bounding box center [532, 172] width 329 height 12
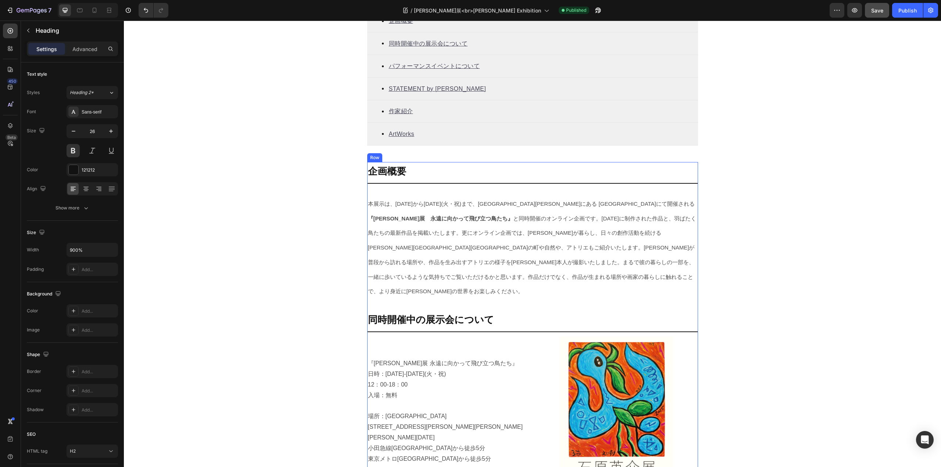
click at [432, 165] on h2 "⁠⁠⁠⁠⁠⁠⁠ 企画概要" at bounding box center [532, 172] width 331 height 14
click at [437, 163] on div "⁠⁠⁠⁠⁠⁠⁠ 企画概要 Heading Title Line 本展示は、9月19日(金)から9月23日(火・祝)まで、代々木上原にある WEED HEIGH…" at bounding box center [532, 428] width 331 height 533
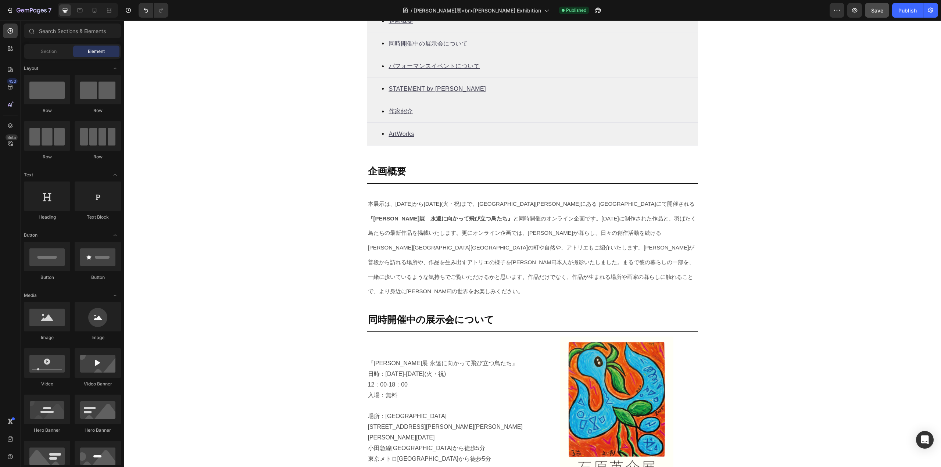
click at [408, 382] on span "12：00-18：00" at bounding box center [388, 385] width 40 height 6
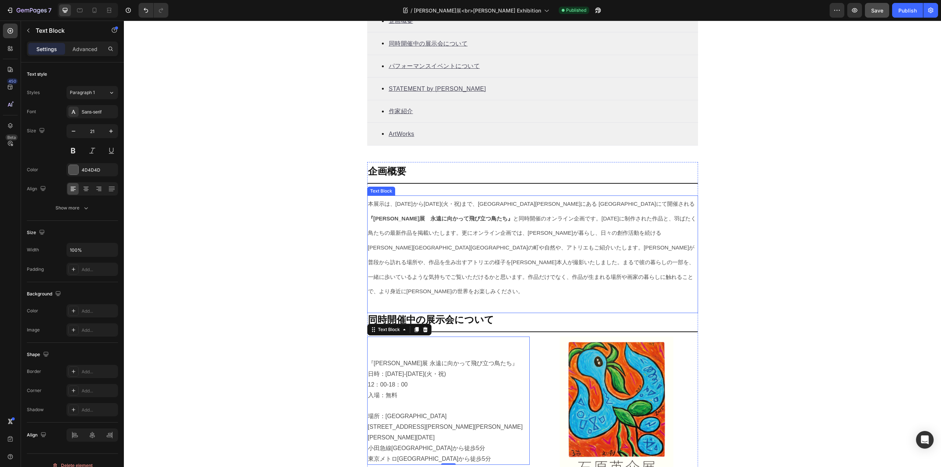
click at [416, 298] on p at bounding box center [532, 305] width 329 height 14
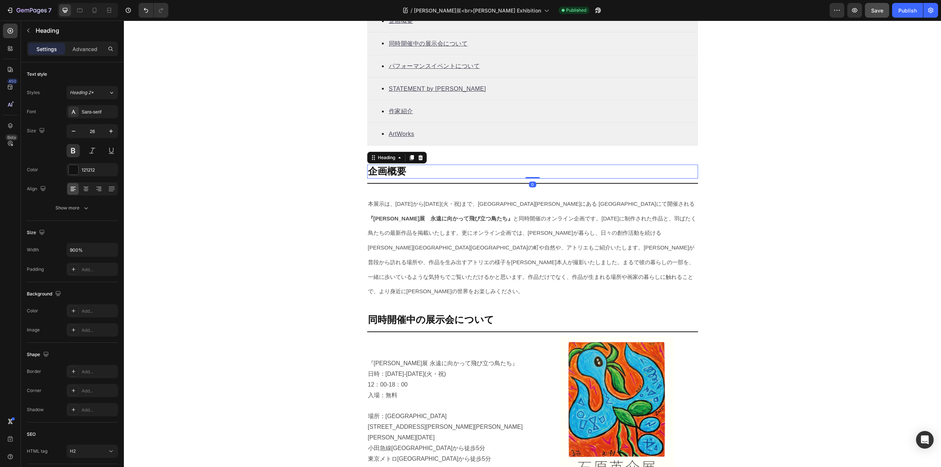
click at [438, 166] on p "⁠⁠⁠⁠⁠⁠⁠ 企画概要" at bounding box center [532, 171] width 329 height 12
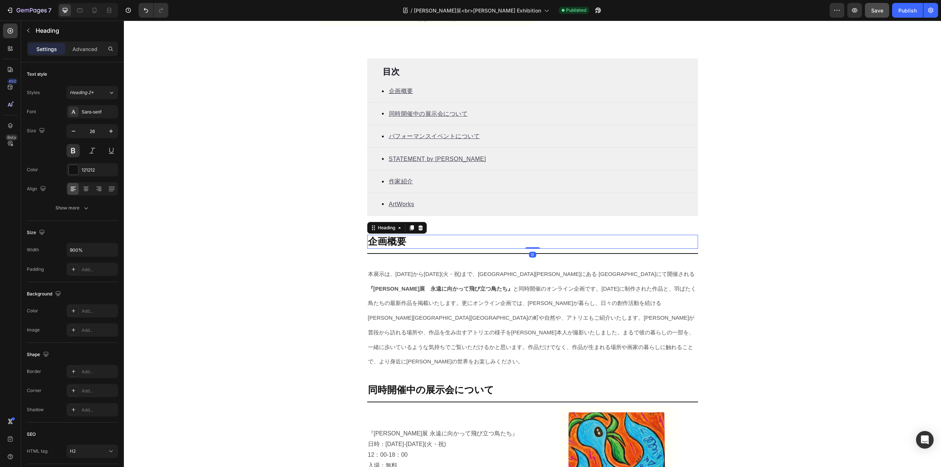
scroll to position [234, 0]
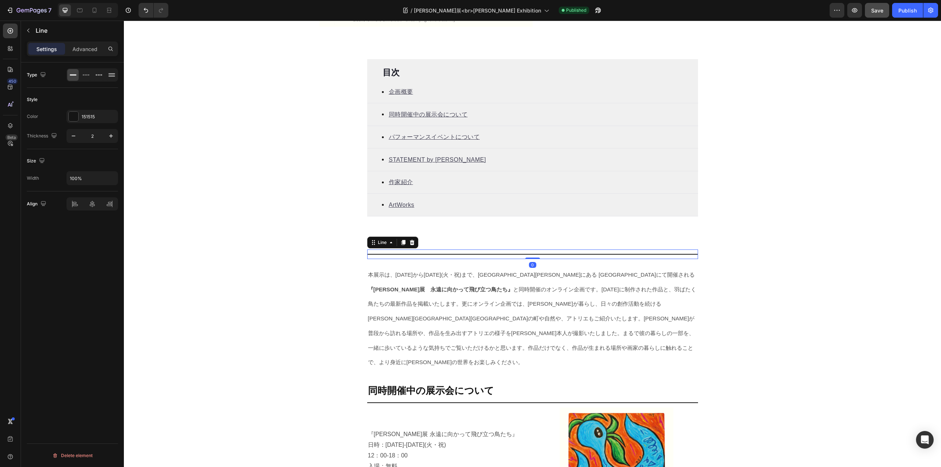
click at [432, 256] on div "Title Line 0" at bounding box center [532, 255] width 331 height 10
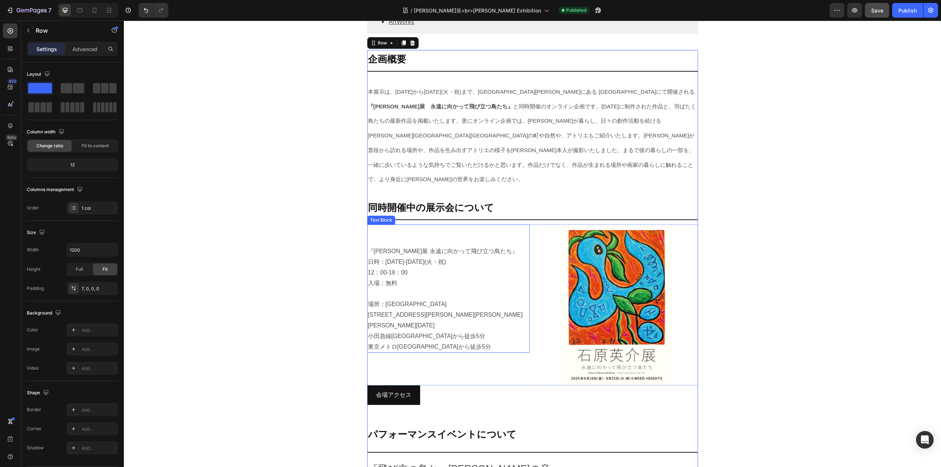
scroll to position [417, 0]
click at [576, 386] on div "会場アクセス Button" at bounding box center [532, 394] width 331 height 19
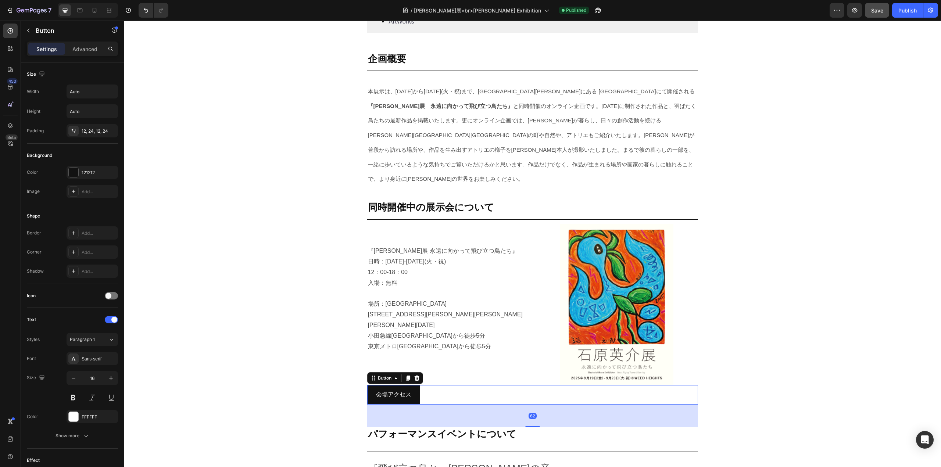
click at [576, 405] on div "62" at bounding box center [532, 416] width 331 height 23
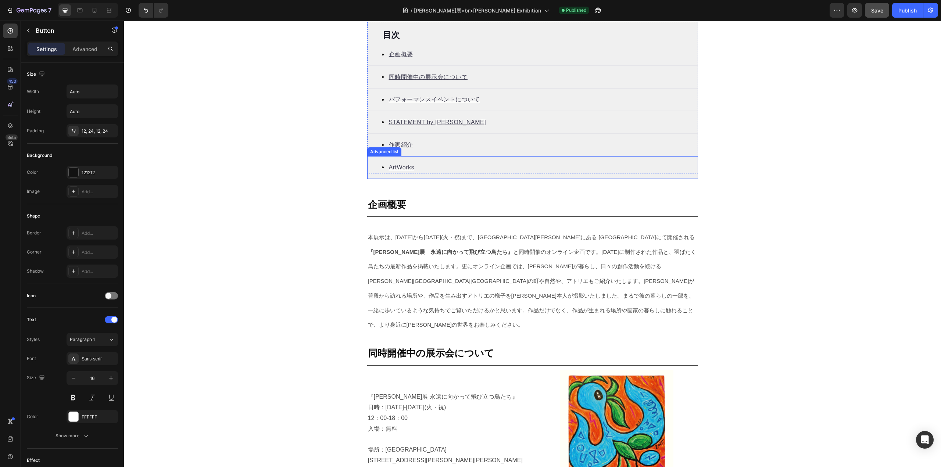
scroll to position [271, 0]
click at [498, 198] on div "⁠⁠⁠⁠⁠⁠⁠ 企画概要 Heading Title Line 本展示は、9月19日(金)から9月23日(火・祝)まで、代々木上原にある WEED HEIGH…" at bounding box center [532, 462] width 331 height 533
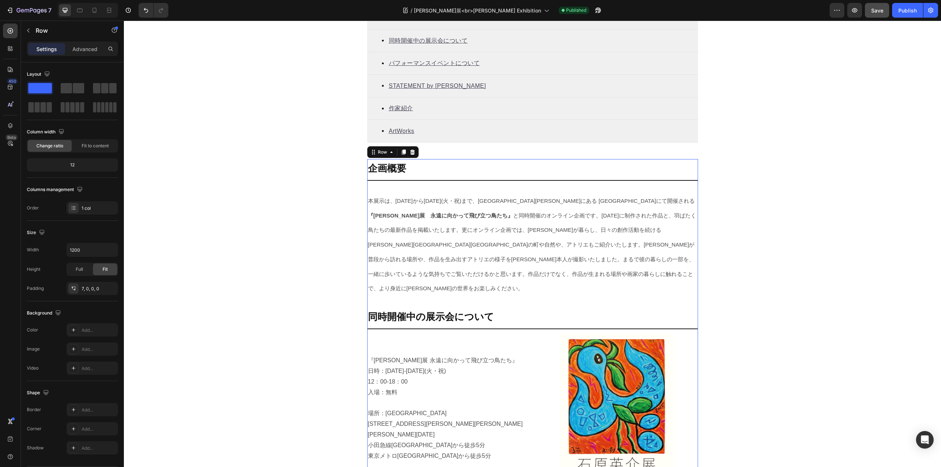
scroll to position [307, 0]
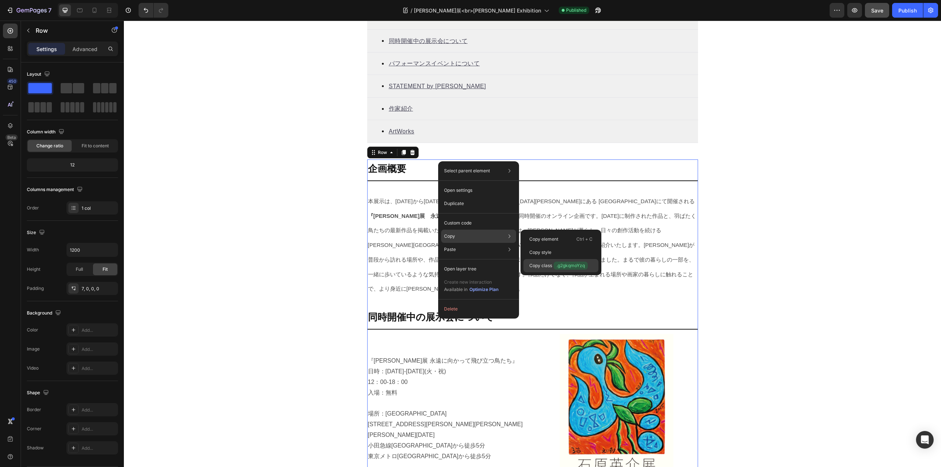
click at [539, 264] on p "Copy class .g2gkqmoYzq" at bounding box center [558, 266] width 58 height 8
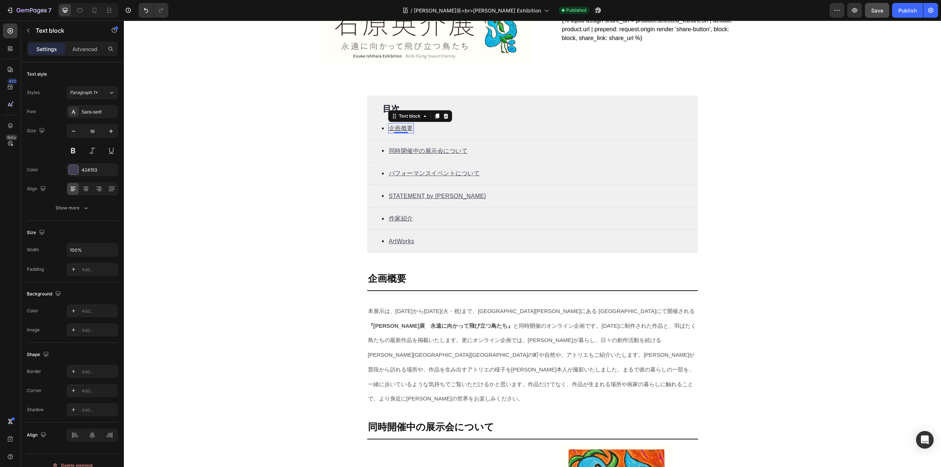
click at [400, 127] on u "企画概要" at bounding box center [401, 128] width 24 height 6
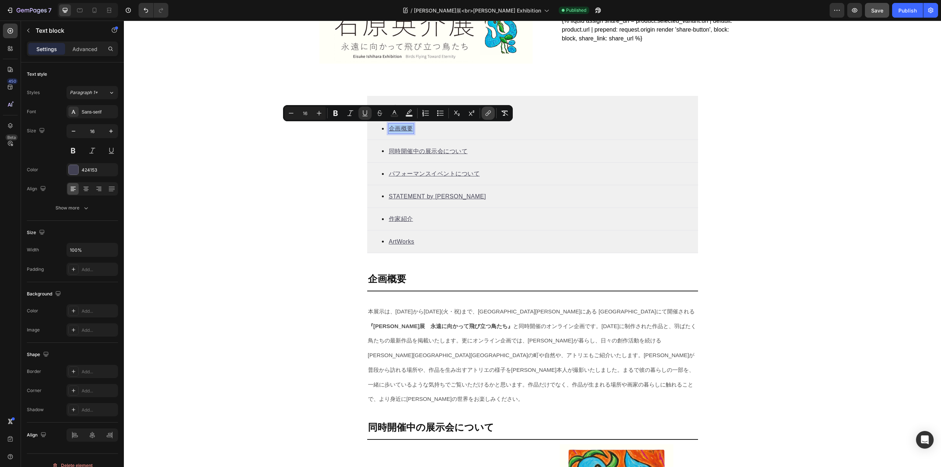
click at [486, 112] on icon "Editor contextual toolbar" at bounding box center [487, 113] width 7 height 7
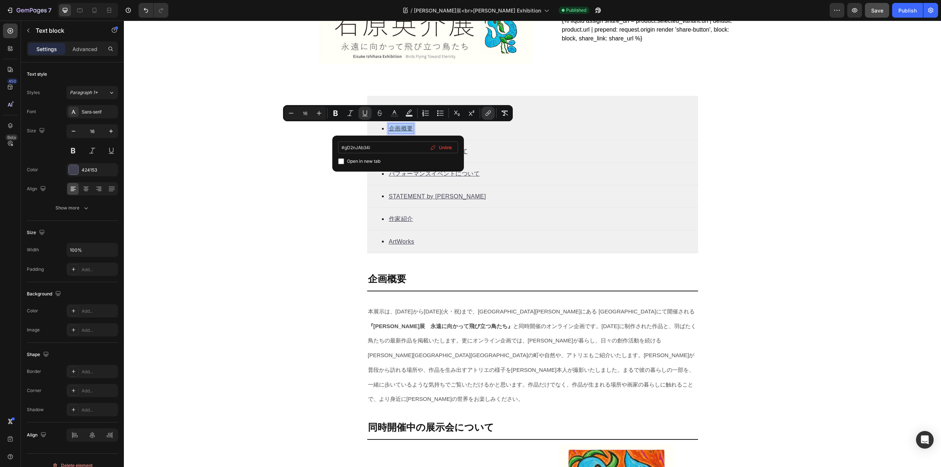
drag, startPoint x: 344, startPoint y: 148, endPoint x: 398, endPoint y: 147, distance: 53.3
click at [398, 147] on input "#gD2nJAb34i" at bounding box center [398, 148] width 120 height 12
click at [345, 147] on input "#.g2gkqmoYzq" at bounding box center [398, 148] width 120 height 12
type input "#g2gkqmoYzq"
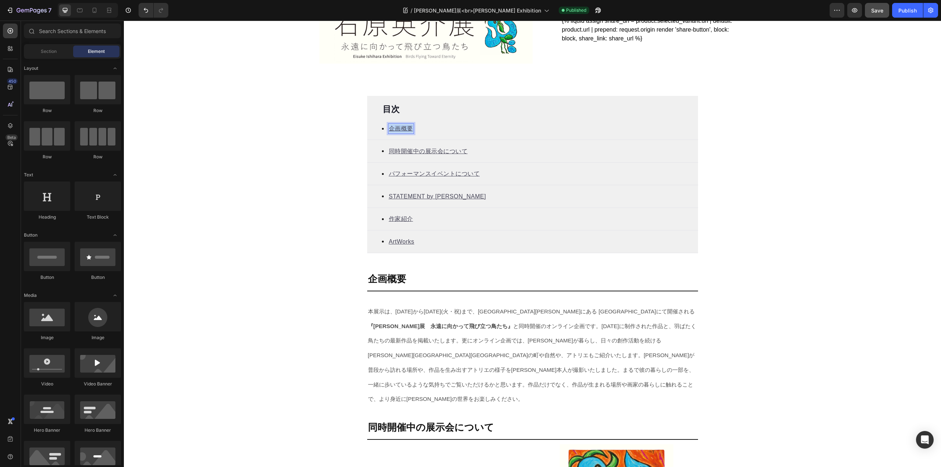
click at [883, 1] on div "7 Version history / 石原英介展<br>Eisuke Ishihara Exhibition Published Preview Save …" at bounding box center [470, 10] width 941 height 21
click at [882, 11] on span "Save" at bounding box center [877, 10] width 12 height 6
click at [856, 14] on icon "button" at bounding box center [854, 10] width 7 height 7
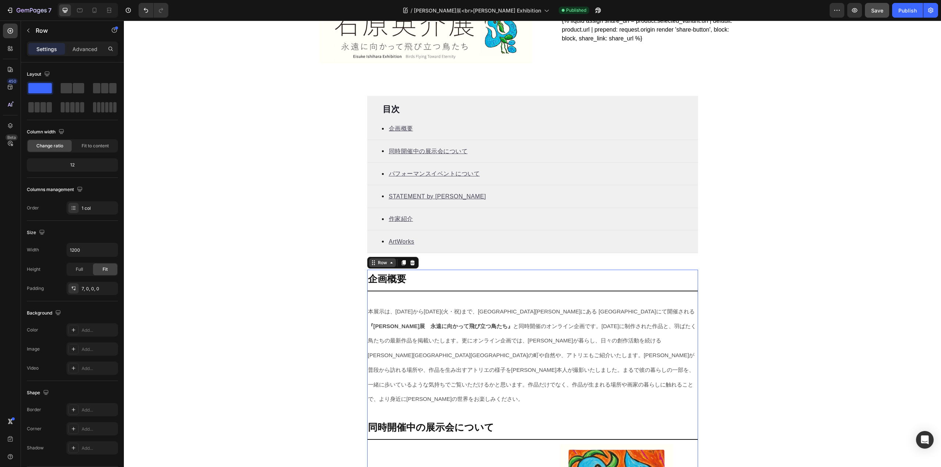
click at [372, 267] on div "Row" at bounding box center [382, 262] width 27 height 9
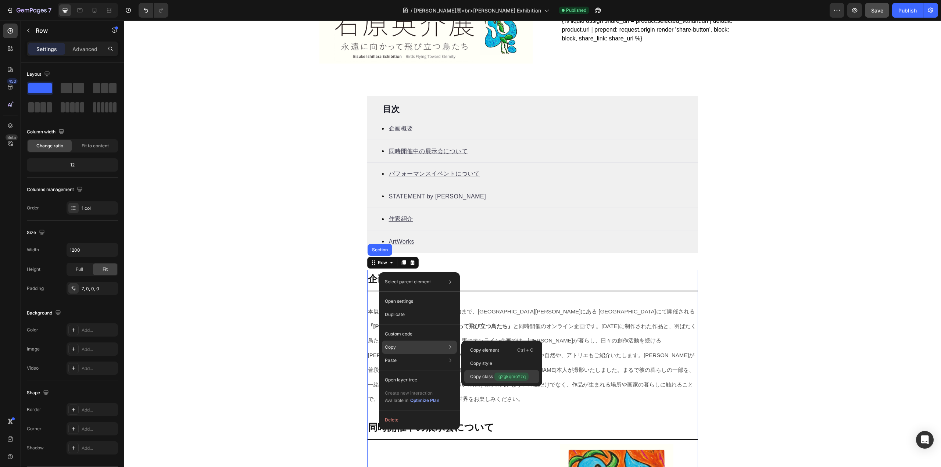
click at [497, 378] on span ".g2gkqmoYzq" at bounding box center [511, 377] width 34 height 8
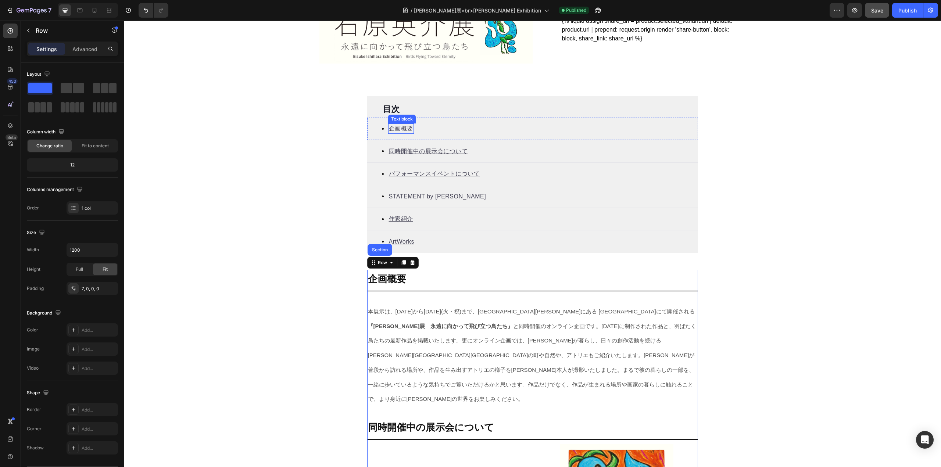
click at [399, 129] on u "企画概要" at bounding box center [401, 128] width 24 height 6
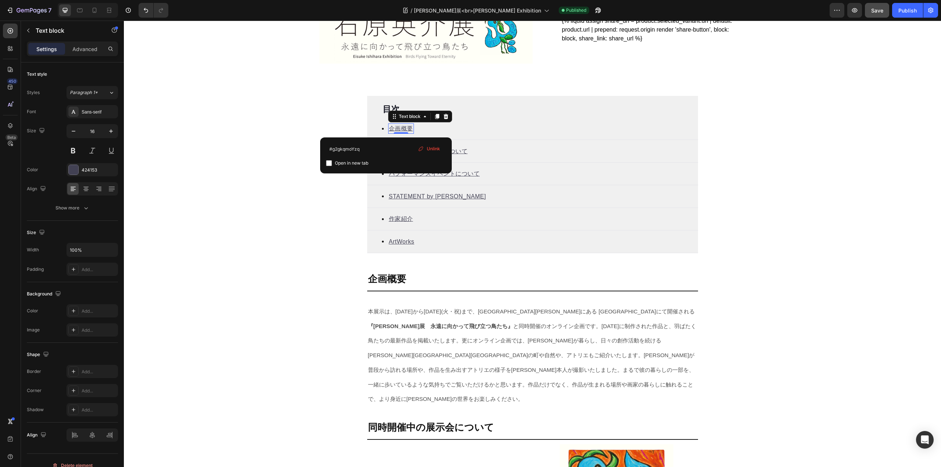
click at [399, 129] on u "企画概要" at bounding box center [401, 128] width 24 height 6
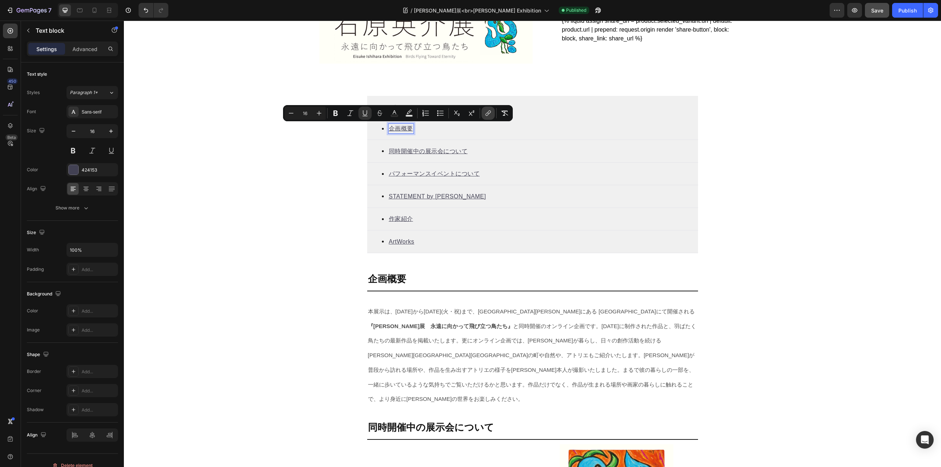
click at [486, 111] on icon "Editor contextual toolbar" at bounding box center [487, 113] width 7 height 7
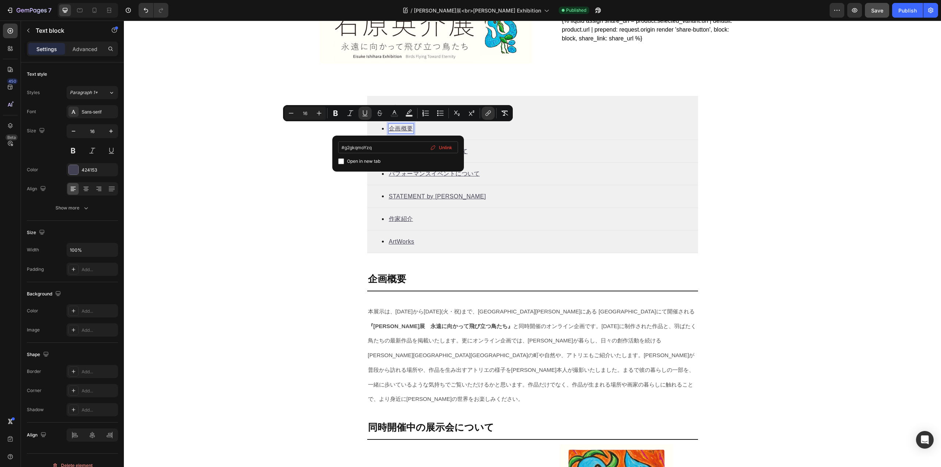
click at [390, 147] on input "#g2gkqmoYzq" at bounding box center [398, 148] width 120 height 12
drag, startPoint x: 343, startPoint y: 149, endPoint x: 334, endPoint y: 150, distance: 8.9
click at [334, 150] on div ".g2gkqmoYzq Open in new tab Unlink" at bounding box center [398, 154] width 132 height 36
type input "#g2gkqmoYzq"
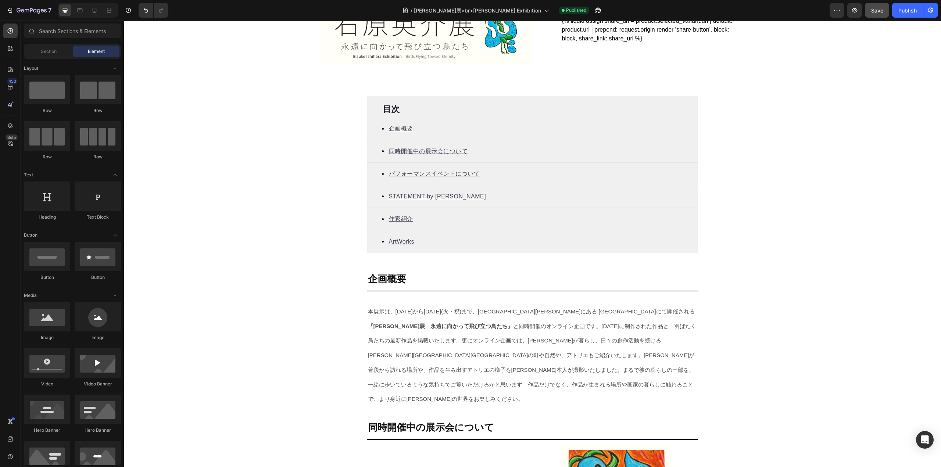
click at [868, 13] on button "Save" at bounding box center [877, 10] width 24 height 15
drag, startPoint x: 904, startPoint y: 15, endPoint x: 739, endPoint y: 8, distance: 165.2
click at [904, 15] on button "Publish" at bounding box center [907, 10] width 31 height 15
click at [394, 129] on u "企画概要" at bounding box center [401, 128] width 24 height 6
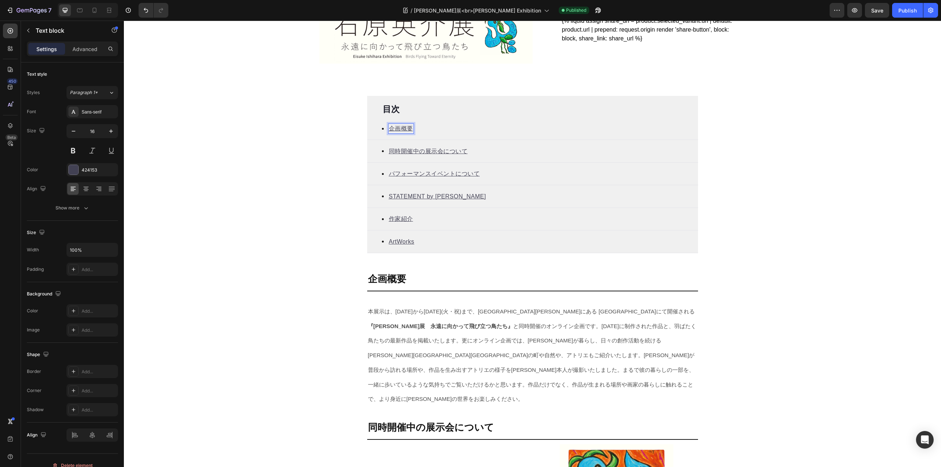
click at [394, 129] on u "企画概要" at bounding box center [401, 128] width 24 height 6
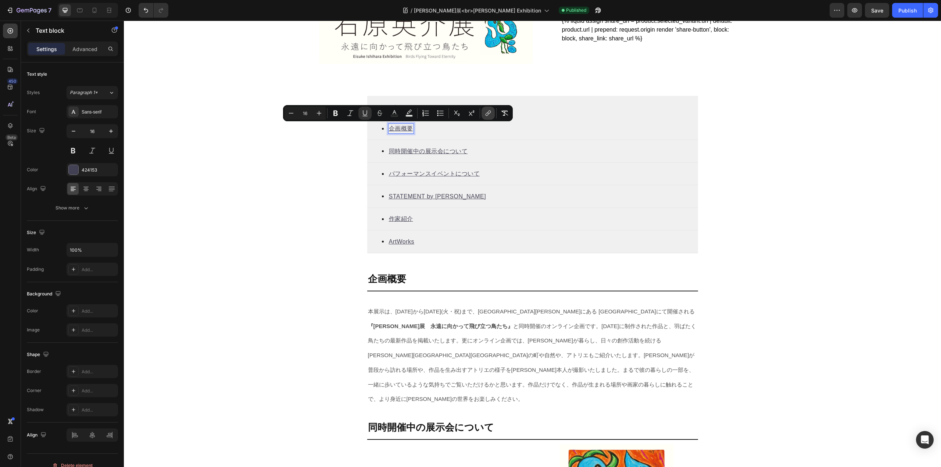
click at [487, 114] on icon "Editor contextual toolbar" at bounding box center [487, 113] width 7 height 7
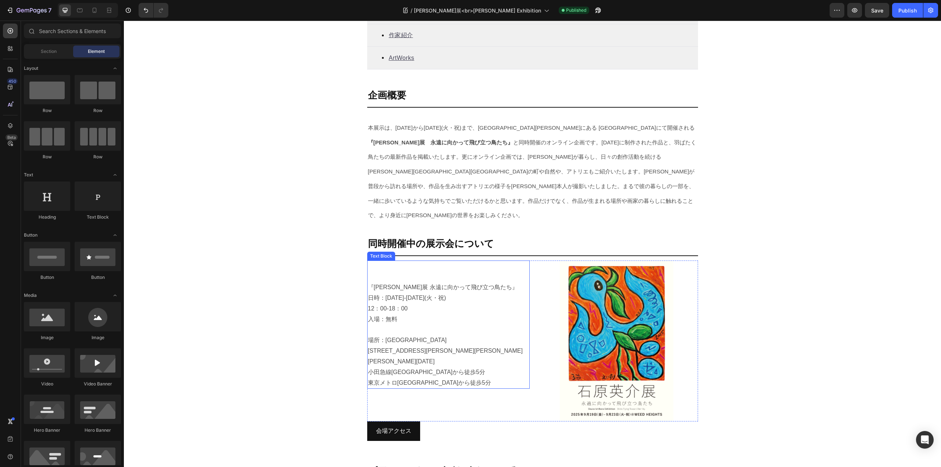
scroll to position [381, 0]
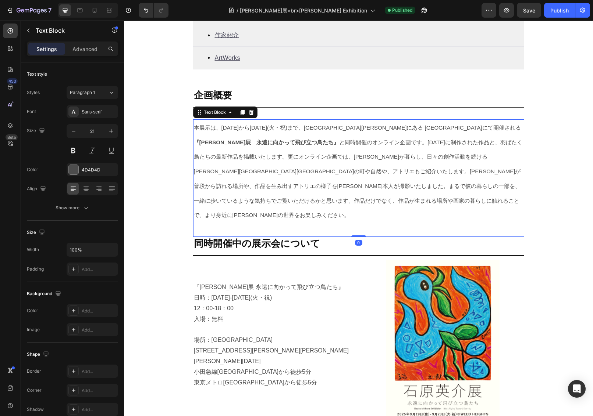
click at [213, 176] on span "本展示は、9月19日(金)から9月23日(火・祝)まで、代々木上原にある WEED HEIGHTS ギャラリーにて開催される 『石原英介展　永遠に向かって飛び…" at bounding box center [358, 172] width 328 height 94
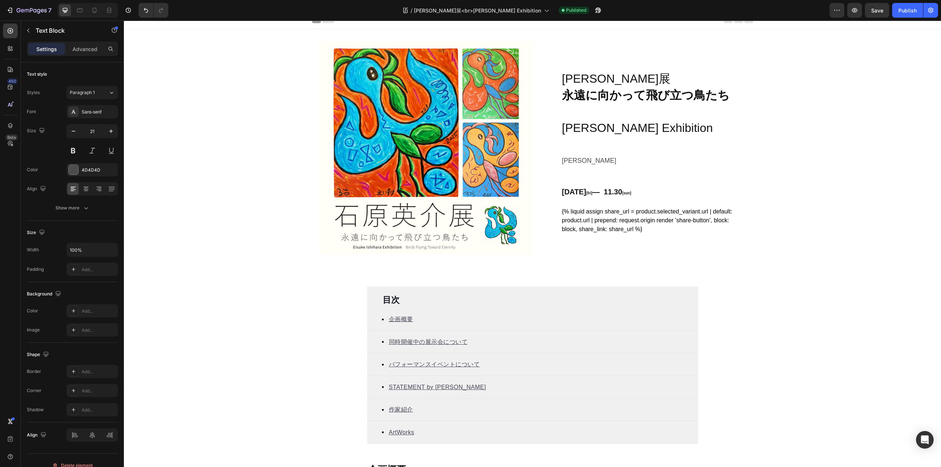
scroll to position [0, 0]
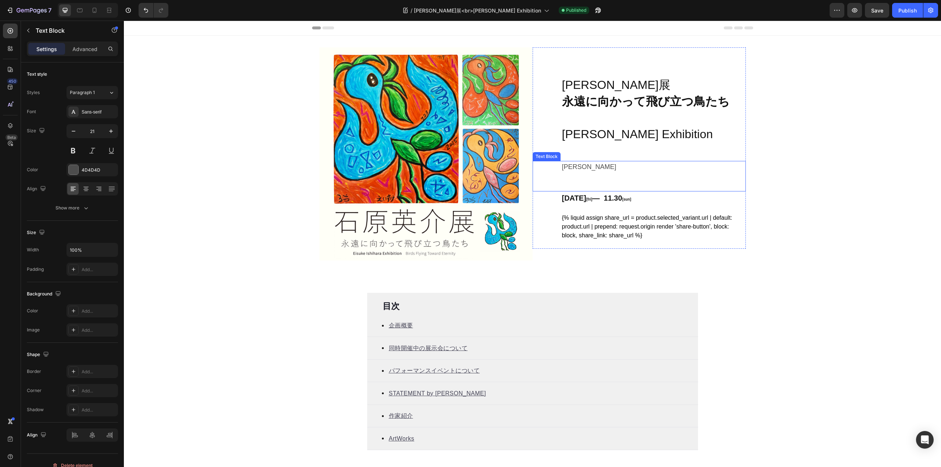
click at [572, 167] on p "石原英介" at bounding box center [653, 167] width 183 height 12
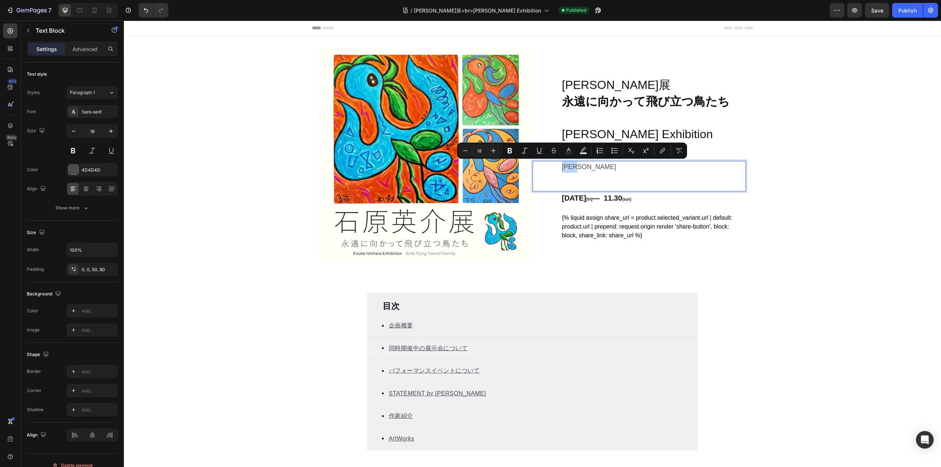
copy p "石原英介"
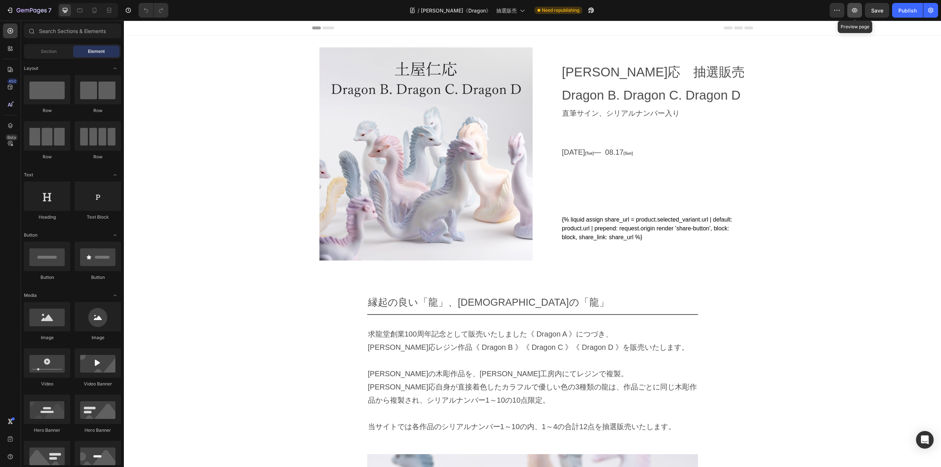
click at [857, 13] on icon "button" at bounding box center [854, 10] width 7 height 7
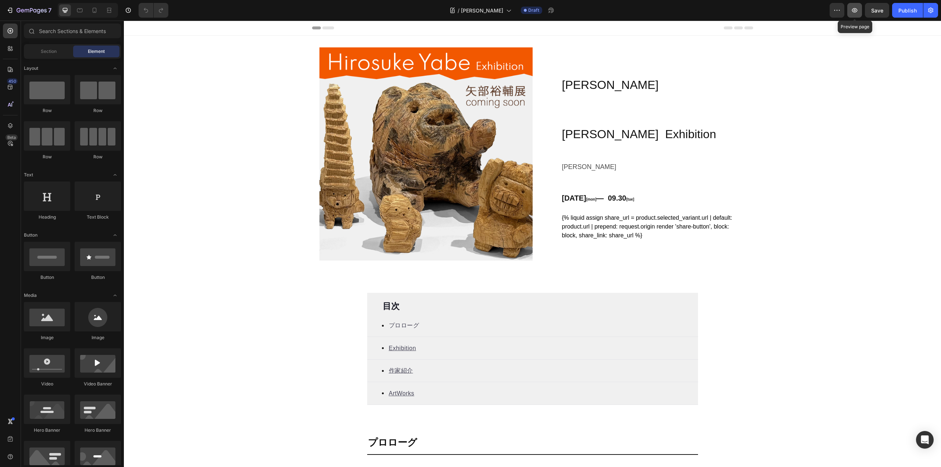
click at [856, 11] on icon "button" at bounding box center [854, 10] width 7 height 7
click at [419, 391] on div "Icon ArtWorks Text block" at bounding box center [532, 393] width 331 height 23
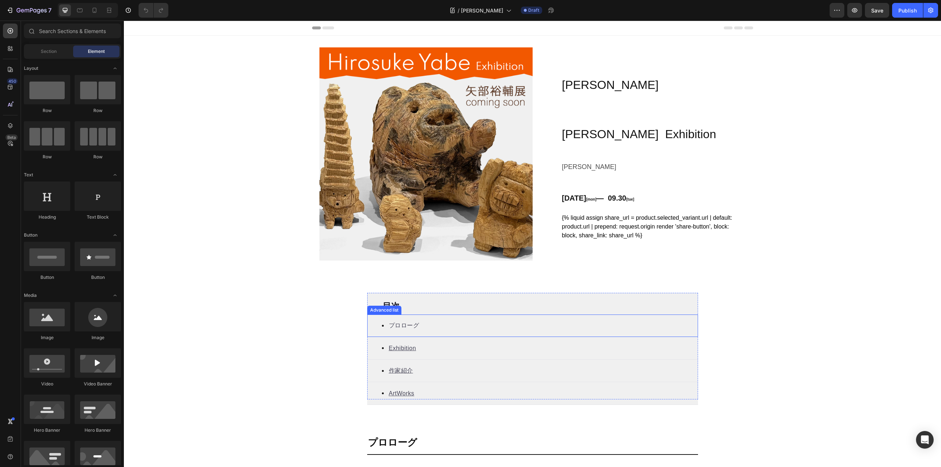
click at [466, 328] on div "Icon プロローグ Text block" at bounding box center [532, 326] width 331 height 23
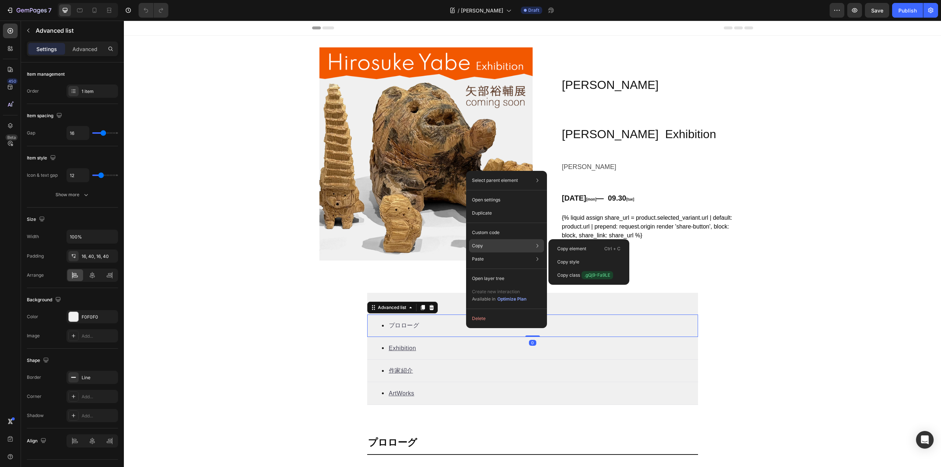
click at [493, 247] on div "Copy Copy element Ctrl + C Copy style Copy class .gQj9-Fa9LE" at bounding box center [506, 245] width 75 height 13
click at [569, 274] on p "Copy class .gQj9-Fa9LE" at bounding box center [585, 275] width 56 height 8
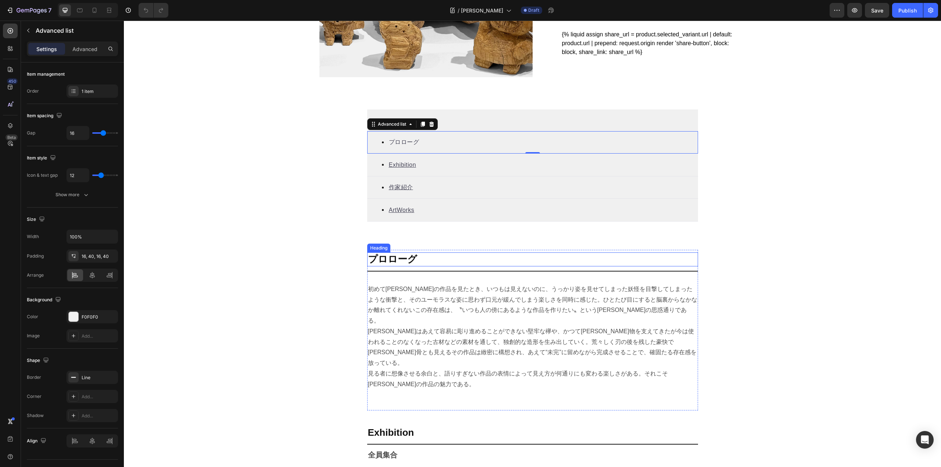
scroll to position [184, 0]
click at [415, 259] on h2 "プロローグ" at bounding box center [532, 259] width 331 height 14
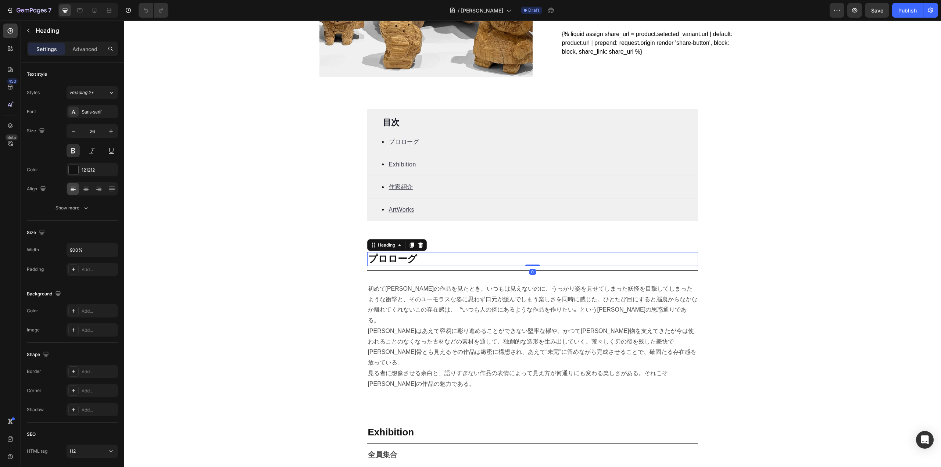
click at [404, 259] on h2 "プロローグ" at bounding box center [532, 259] width 331 height 14
click at [410, 258] on p "プロローグ" at bounding box center [532, 259] width 329 height 12
click at [409, 259] on p "プロローグ" at bounding box center [532, 259] width 329 height 12
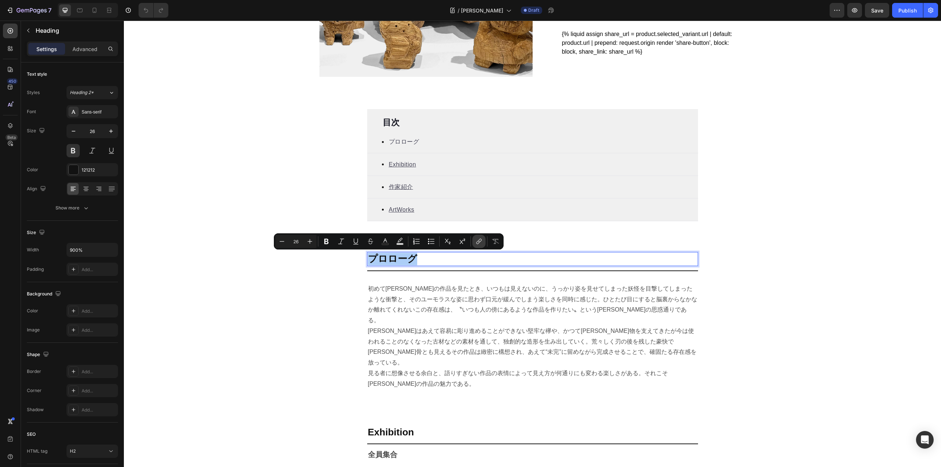
click at [480, 242] on icon "Editor contextual toolbar" at bounding box center [479, 241] width 3 height 4
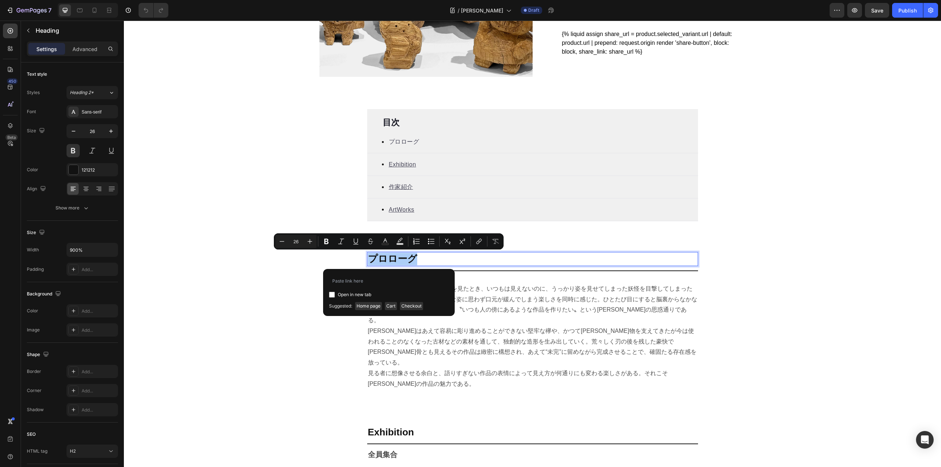
type input "＃"
type input "#.gQj9-Fa9LE"
click at [337, 281] on input "#.gQj9-Fa9LE" at bounding box center [389, 281] width 120 height 12
type input "#gQj9-Fa9LE"
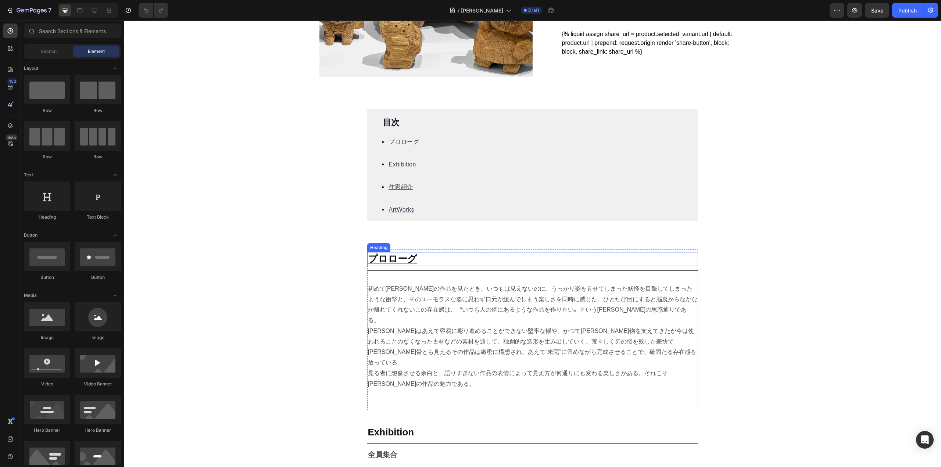
click at [398, 263] on u "プロローグ" at bounding box center [392, 258] width 49 height 11
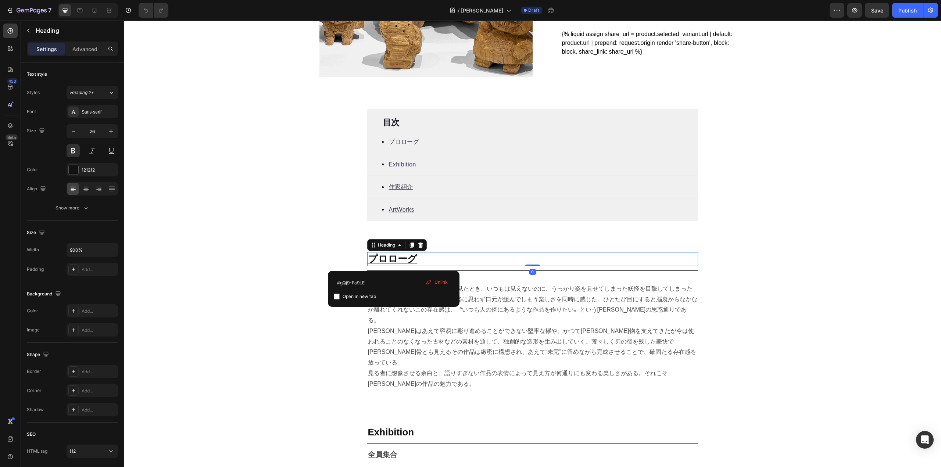
click at [390, 262] on u "プロローグ" at bounding box center [392, 258] width 49 height 11
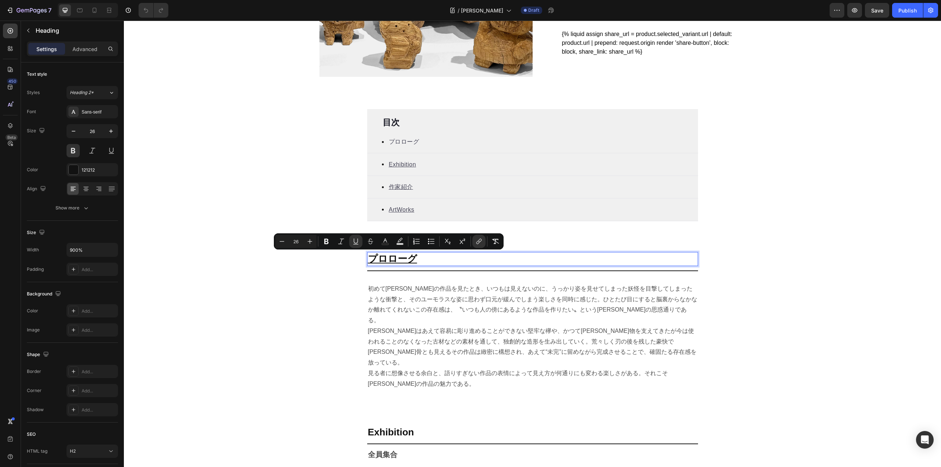
click at [390, 262] on u "プロローグ" at bounding box center [392, 258] width 49 height 11
click at [354, 244] on icon "Editor contextual toolbar" at bounding box center [355, 241] width 7 height 7
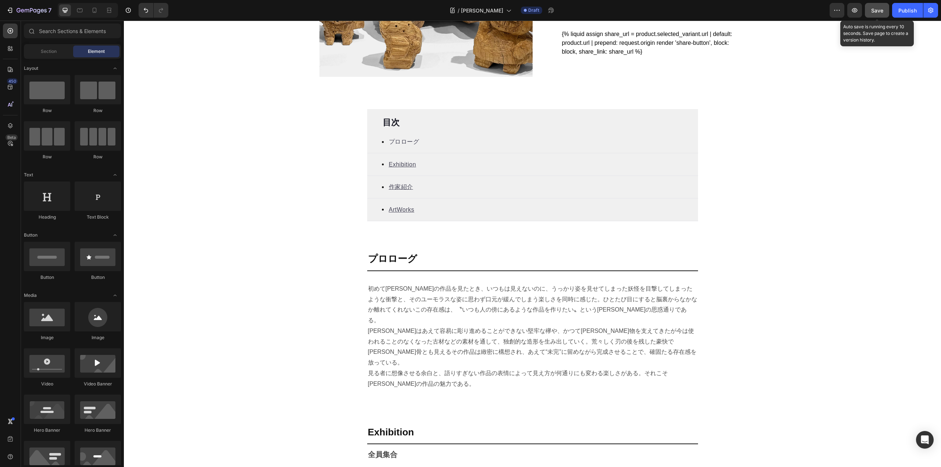
click at [880, 11] on span "Save" at bounding box center [877, 10] width 12 height 6
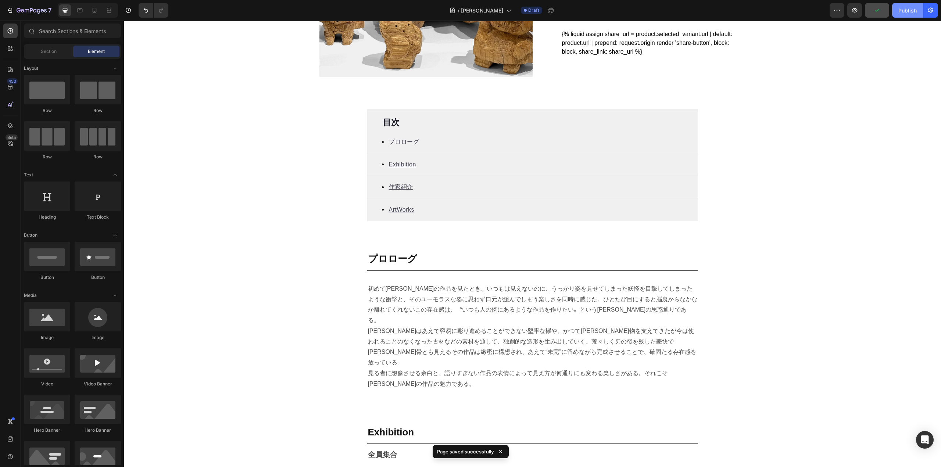
click at [901, 15] on button "Publish" at bounding box center [907, 10] width 31 height 15
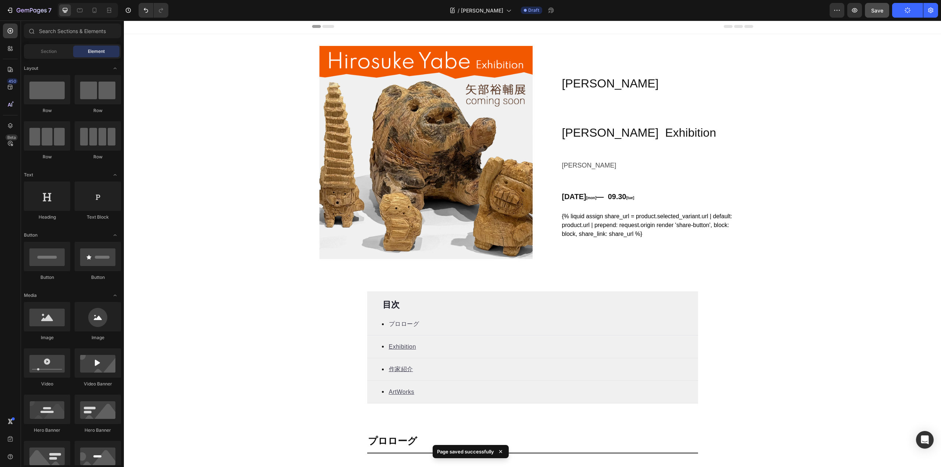
scroll to position [0, 0]
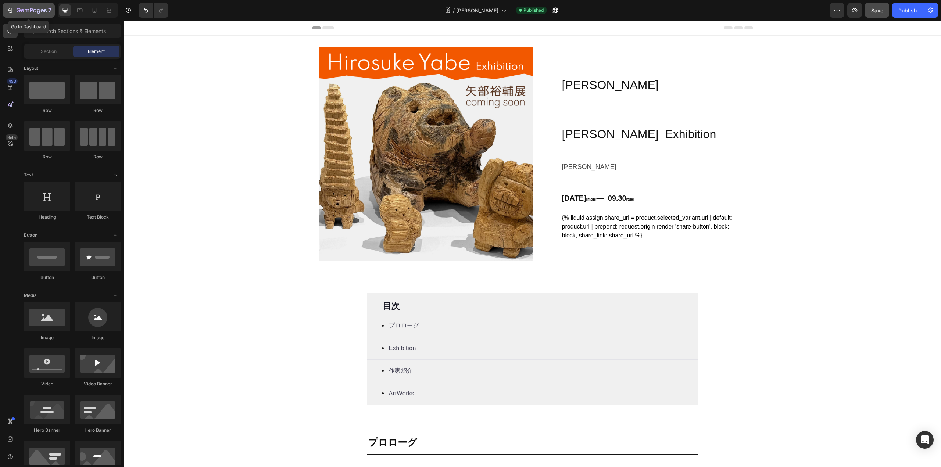
click at [19, 16] on button "7" at bounding box center [29, 10] width 52 height 15
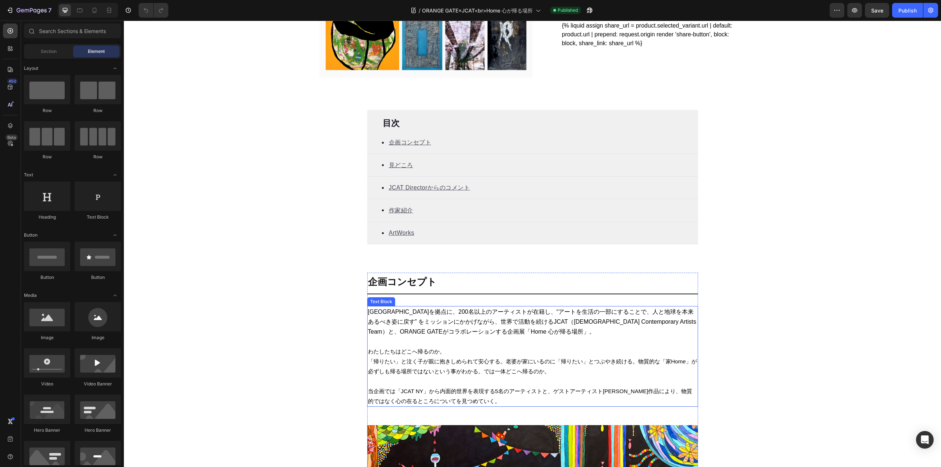
scroll to position [183, 0]
click at [395, 285] on strong "企画コンセプト" at bounding box center [402, 281] width 69 height 11
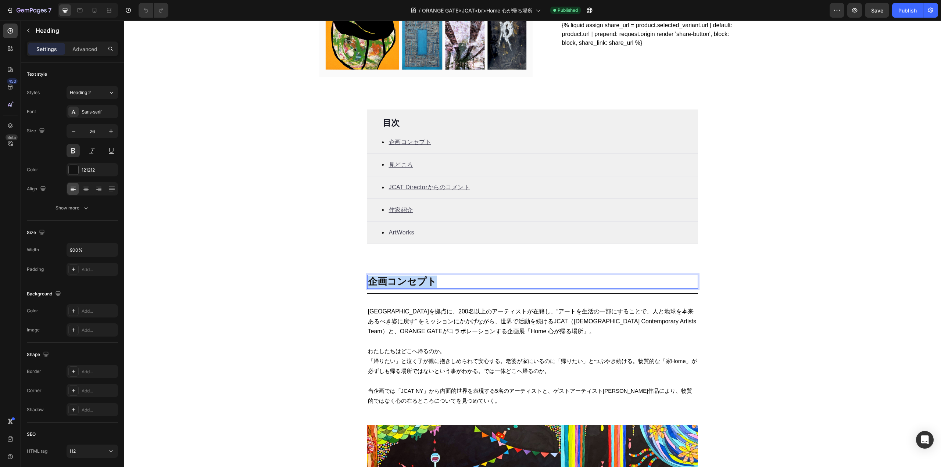
click at [395, 285] on strong "企画コンセプト" at bounding box center [402, 281] width 69 height 11
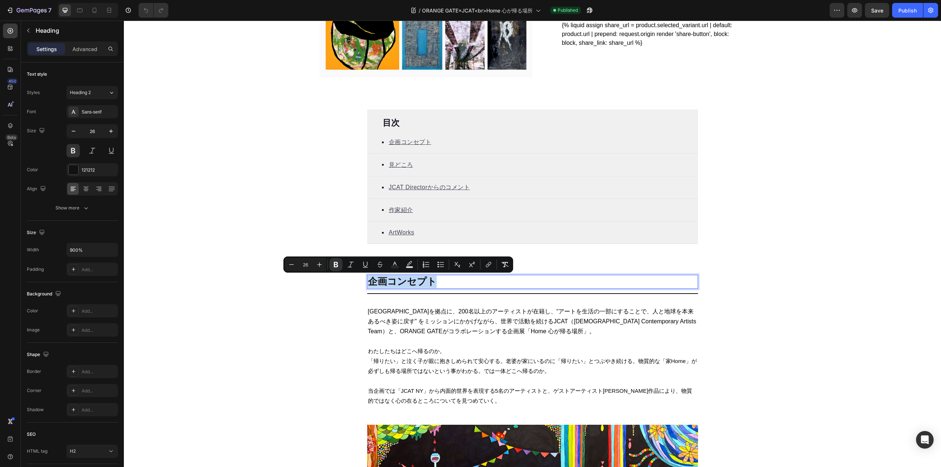
click at [395, 285] on strong "企画コンセプト" at bounding box center [402, 281] width 69 height 11
click at [488, 265] on icon "Editor contextual toolbar" at bounding box center [489, 264] width 3 height 4
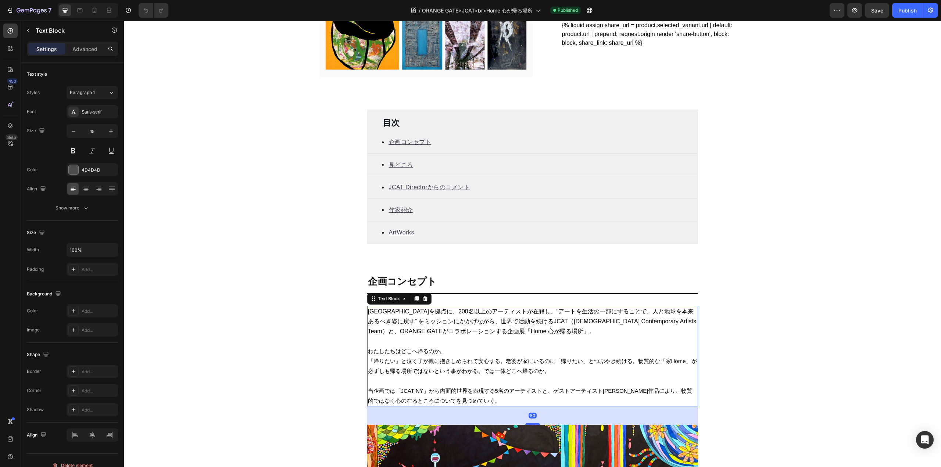
click at [536, 322] on span "[GEOGRAPHIC_DATA]を拠点に、200名以上のアーティストが在籍し、“アートを生活の一部にすることで、人と地球を本来あるべき姿に戻す” をミッショ…" at bounding box center [532, 321] width 328 height 26
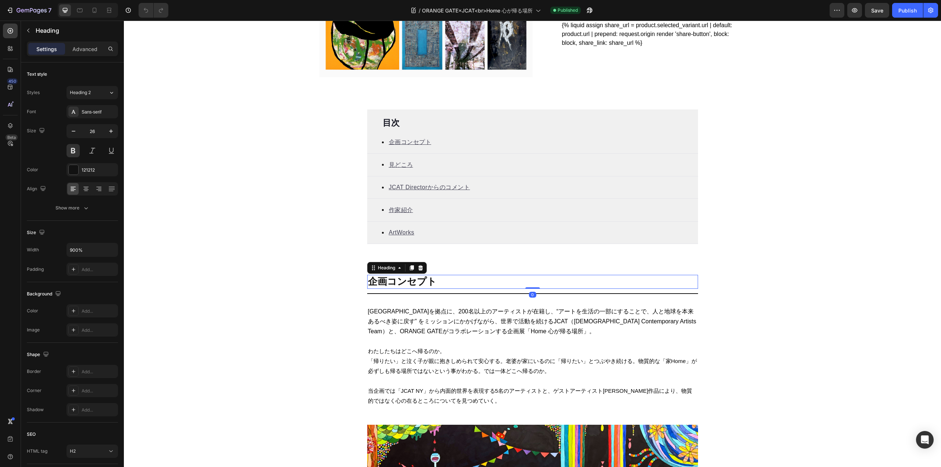
click at [385, 283] on strong "企画コンセプト" at bounding box center [402, 281] width 69 height 11
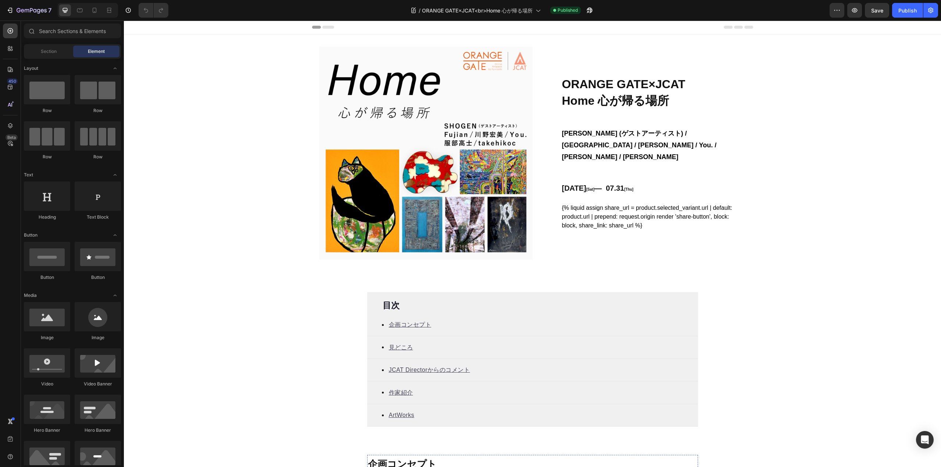
scroll to position [0, 0]
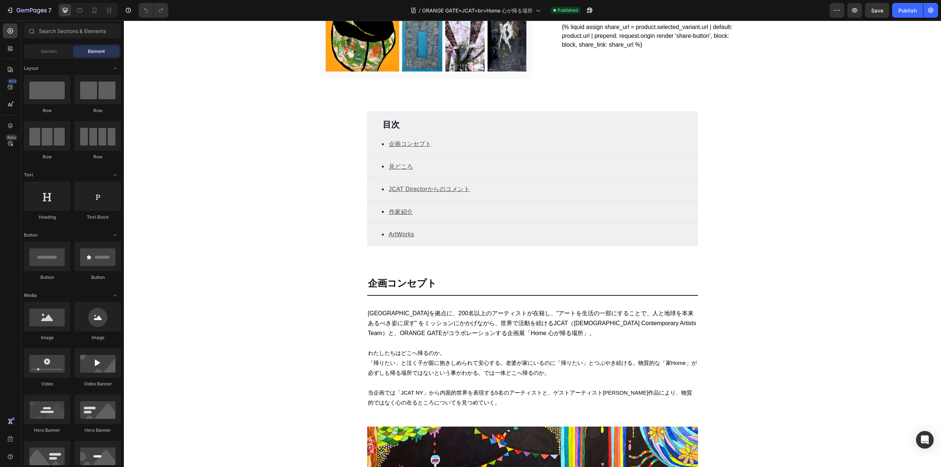
scroll to position [182, 0]
click at [399, 147] on u "企画コンセプト" at bounding box center [410, 143] width 43 height 6
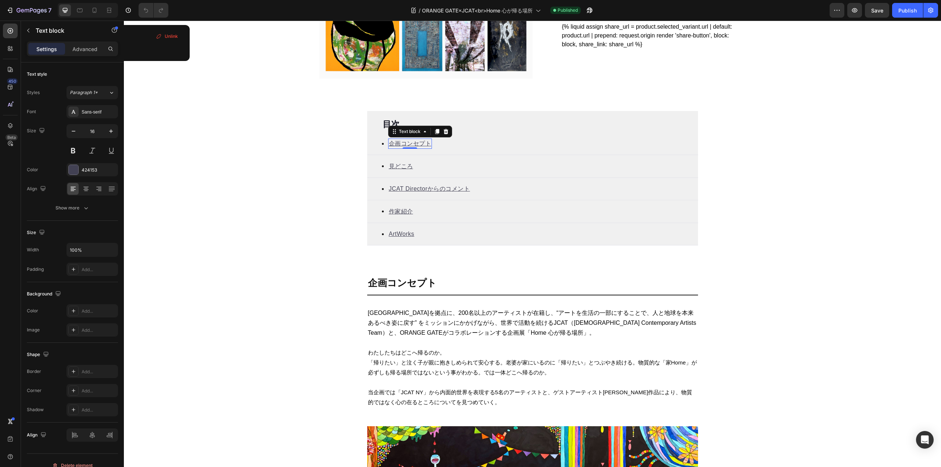
click at [412, 143] on u "企画コンセプト" at bounding box center [410, 143] width 43 height 6
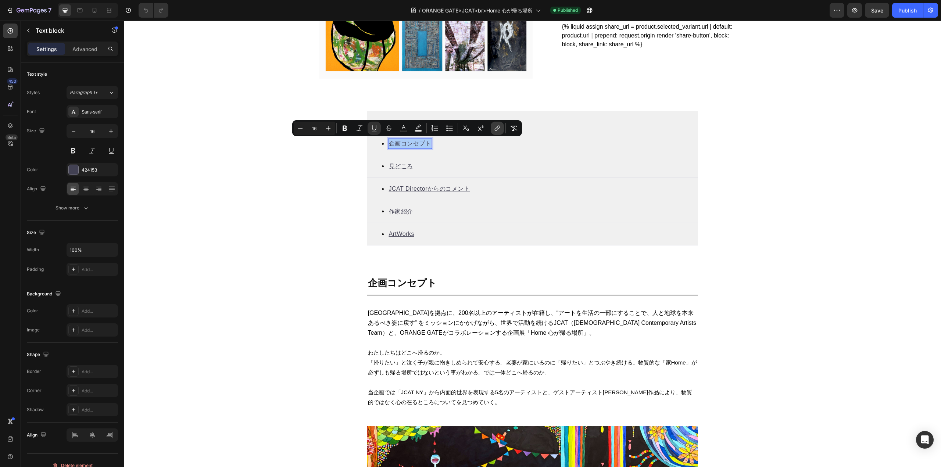
click at [501, 129] on icon "Editor contextual toolbar" at bounding box center [497, 128] width 7 height 7
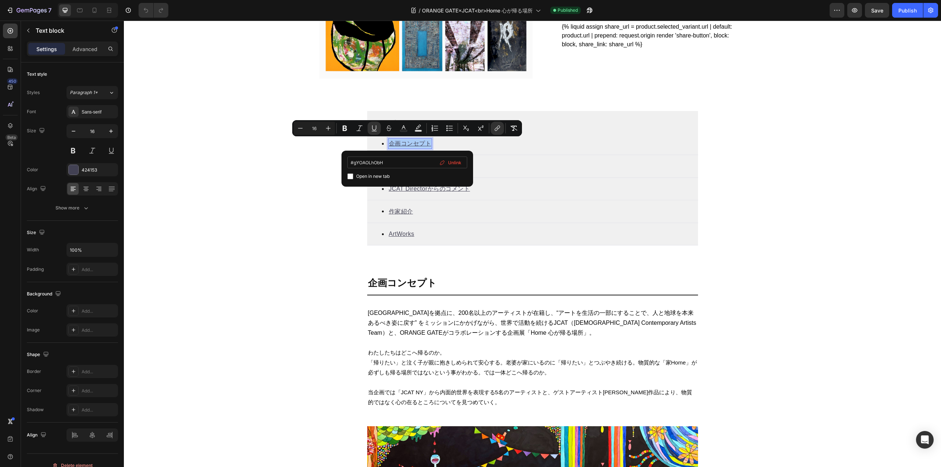
drag, startPoint x: 353, startPoint y: 164, endPoint x: 401, endPoint y: 161, distance: 47.5
click at [401, 161] on input "#gYOAOLhObH" at bounding box center [407, 163] width 120 height 12
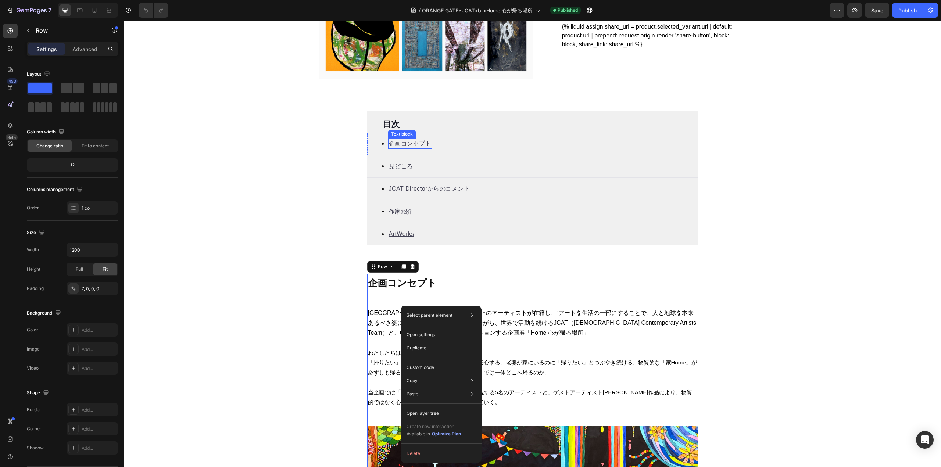
click at [411, 141] on u "企画コンセプト" at bounding box center [410, 143] width 43 height 6
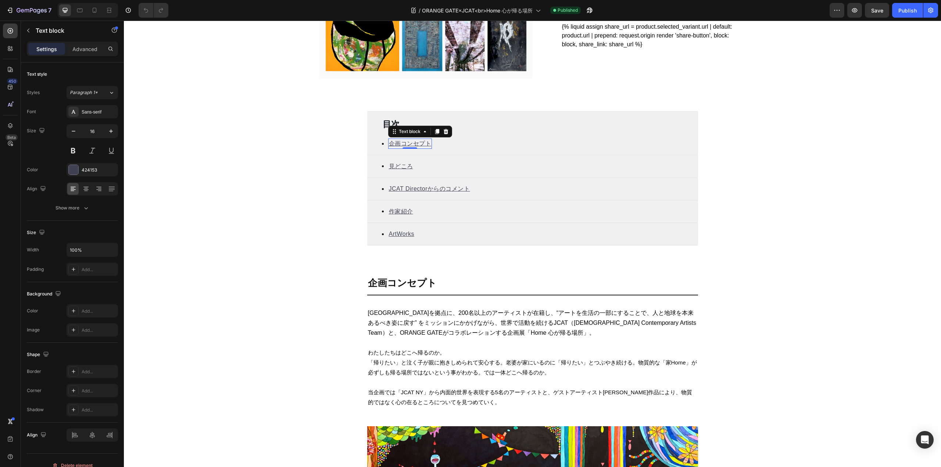
click at [411, 141] on u "企画コンセプト" at bounding box center [410, 143] width 43 height 6
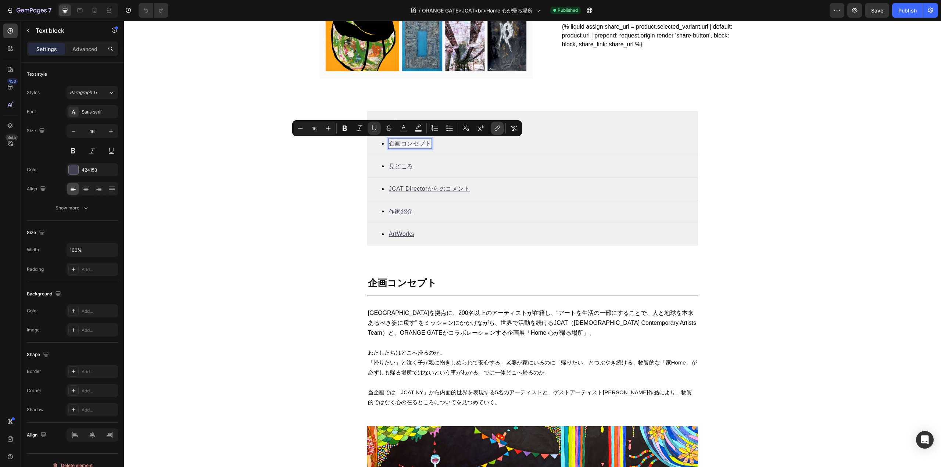
click at [498, 128] on icon "Editor contextual toolbar" at bounding box center [496, 130] width 3 height 4
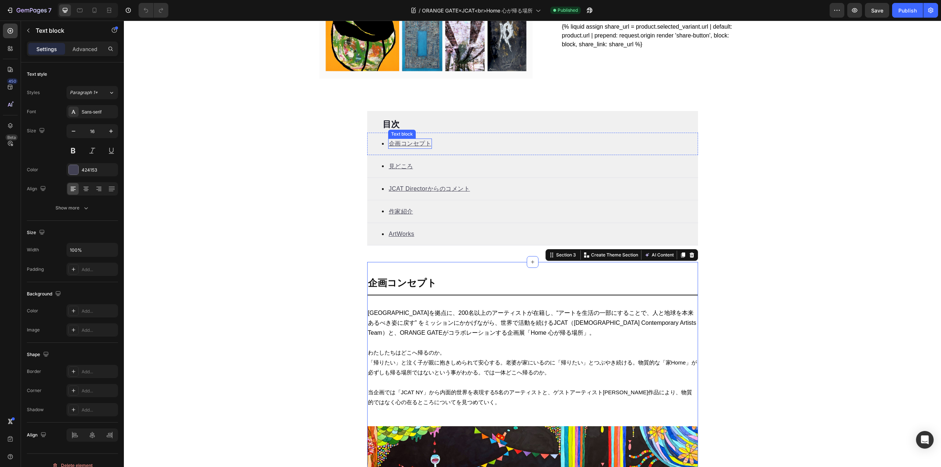
click at [404, 142] on u "企画コンセプト" at bounding box center [410, 143] width 43 height 6
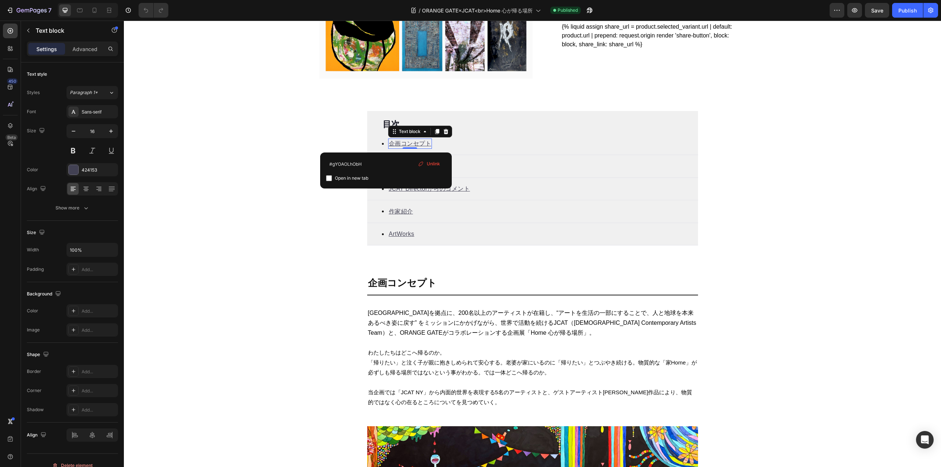
click at [404, 142] on u "企画コンセプト" at bounding box center [410, 143] width 43 height 6
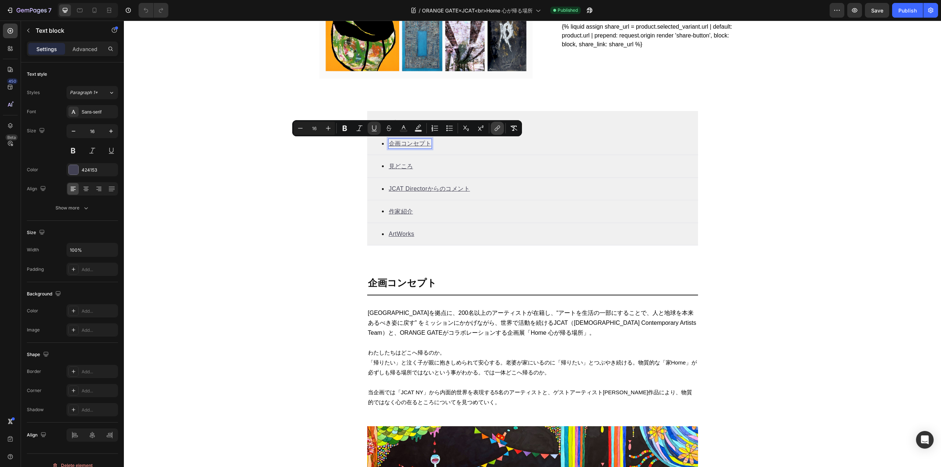
click at [498, 128] on icon "Editor contextual toolbar" at bounding box center [496, 130] width 3 height 4
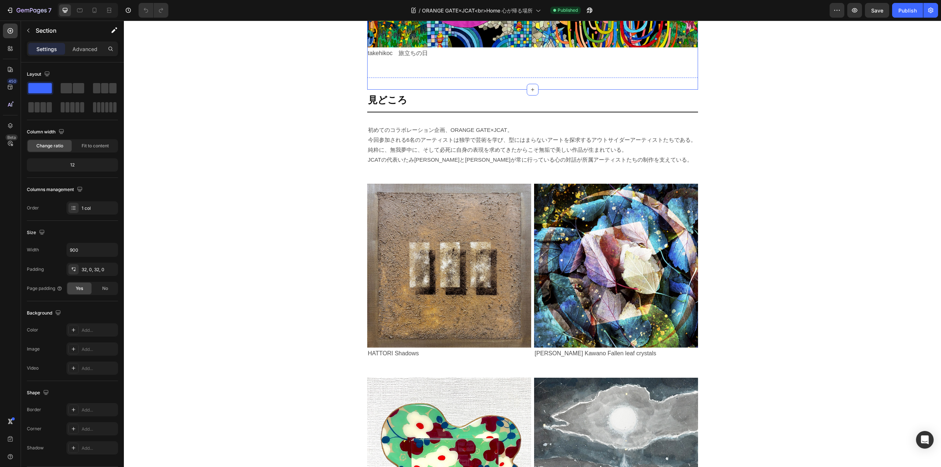
scroll to position [843, 0]
